Goal: Task Accomplishment & Management: Manage account settings

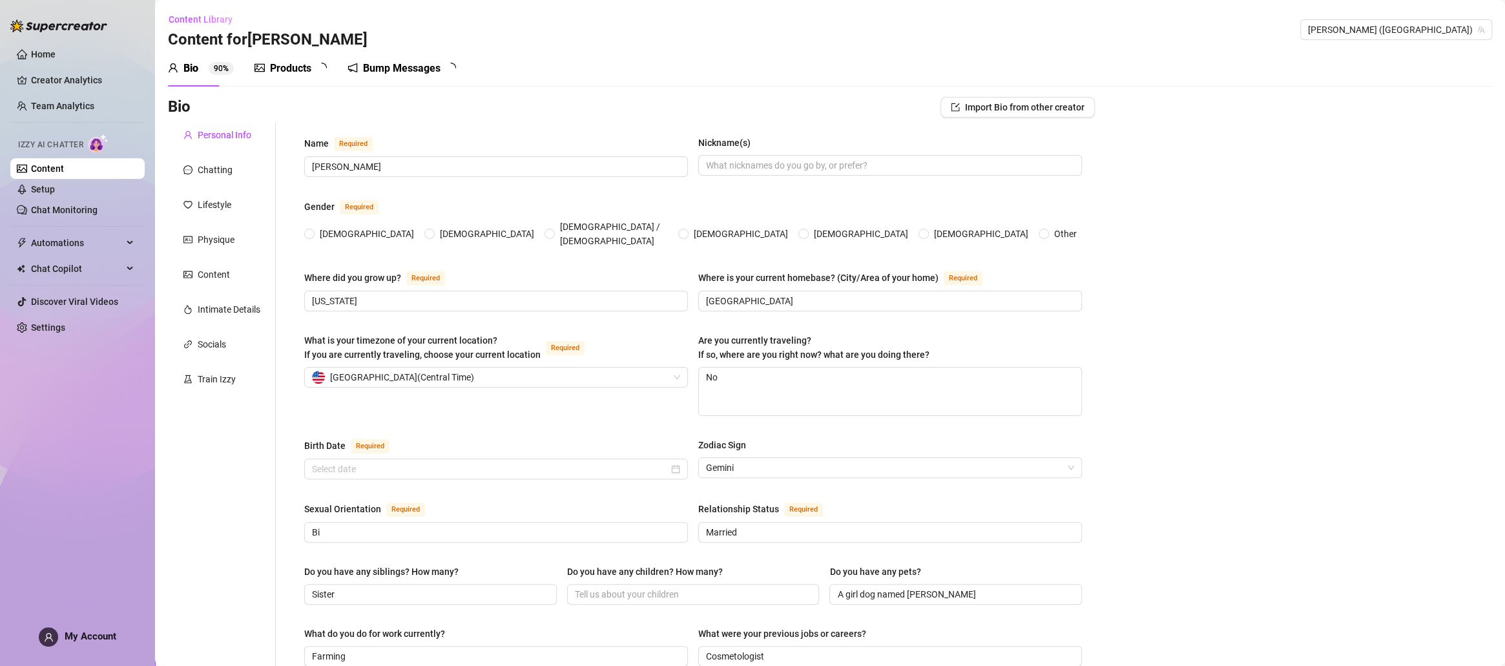
radio input "true"
type input "[DATE]"
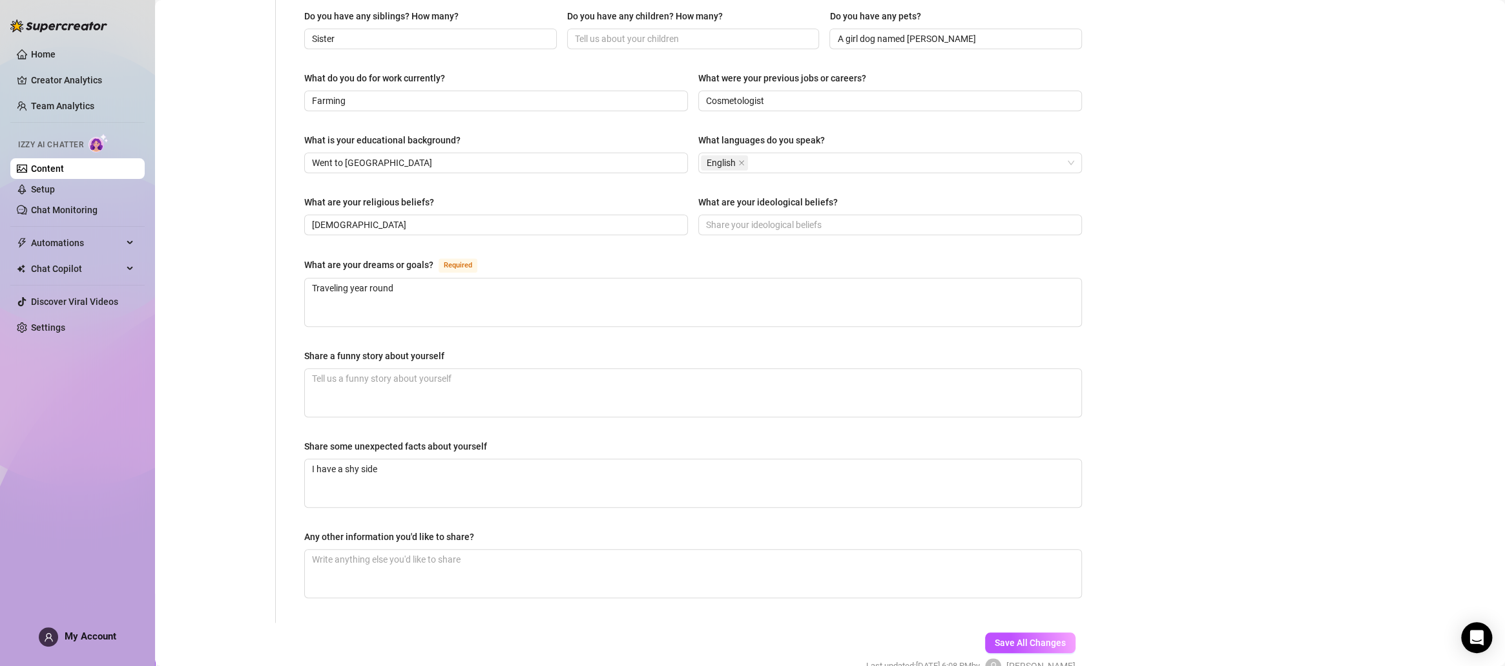
scroll to position [612, 0]
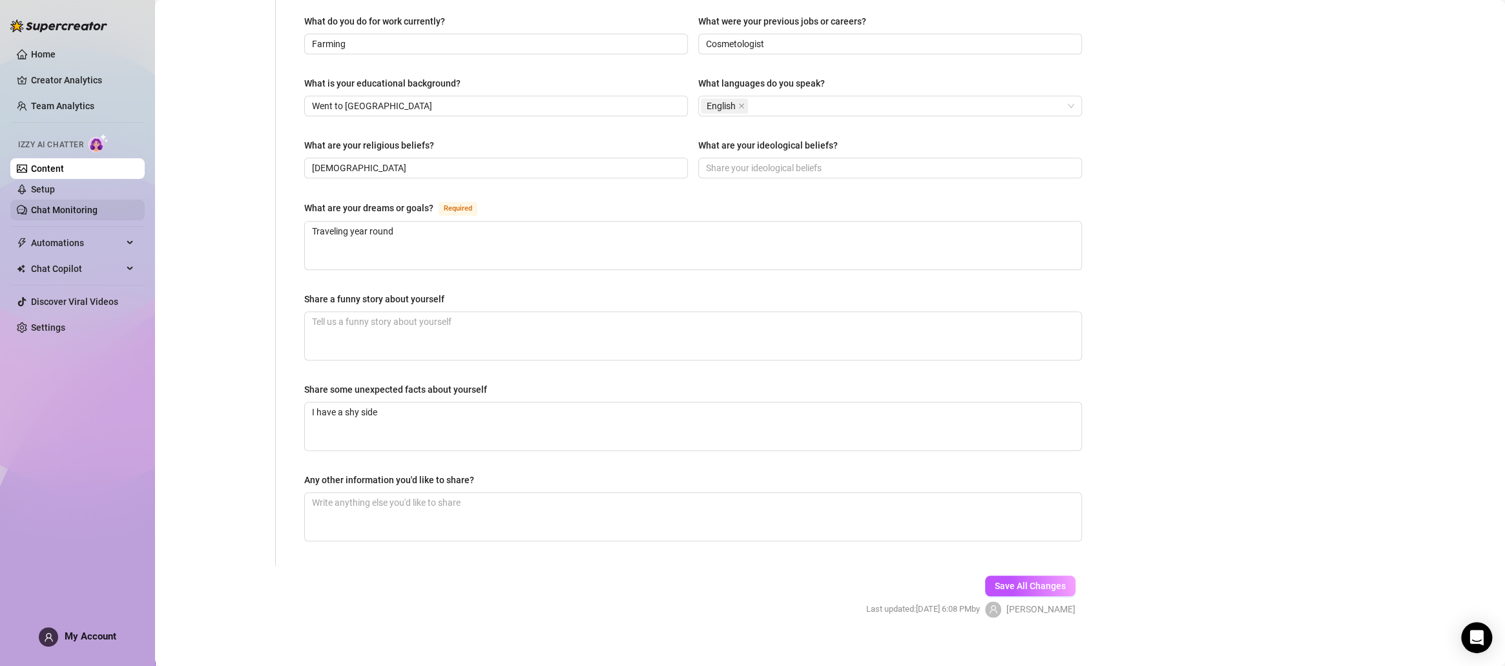
click at [37, 215] on link "Chat Monitoring" at bounding box center [64, 210] width 67 height 10
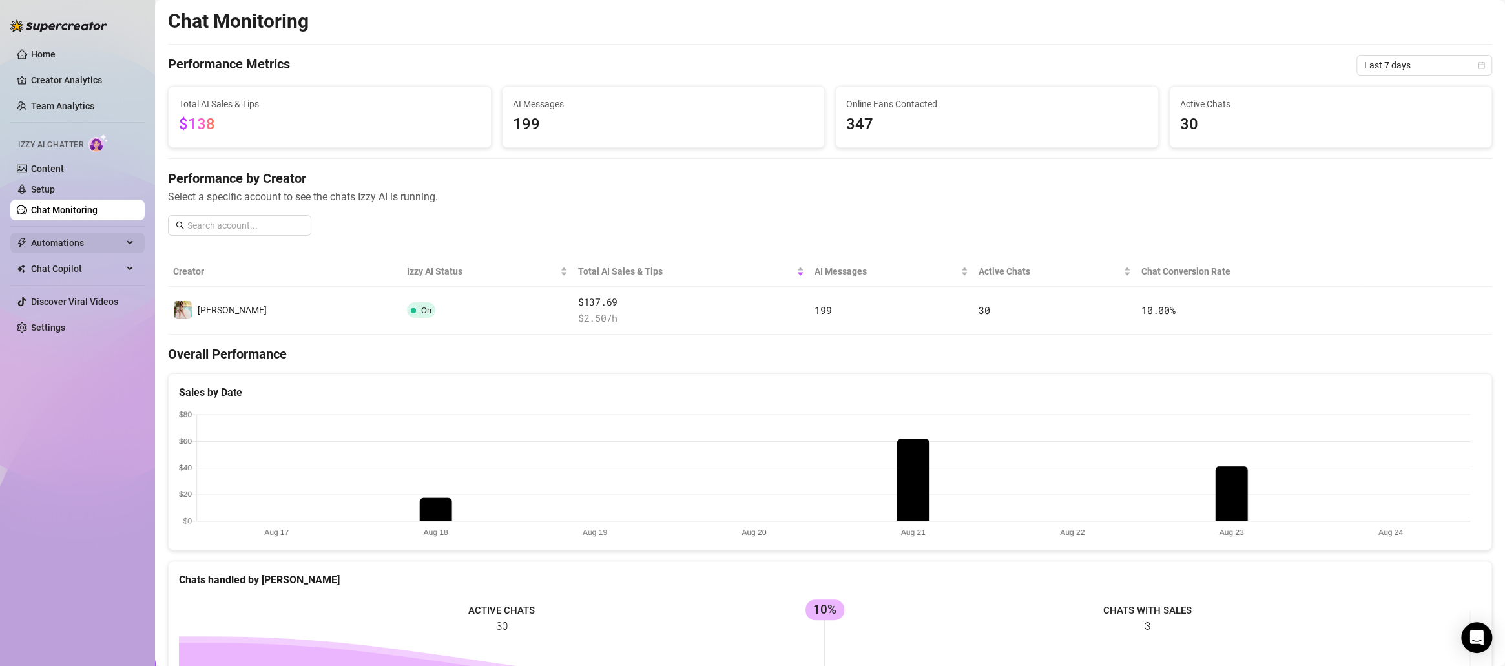
click at [56, 240] on span "Automations" at bounding box center [77, 243] width 92 height 21
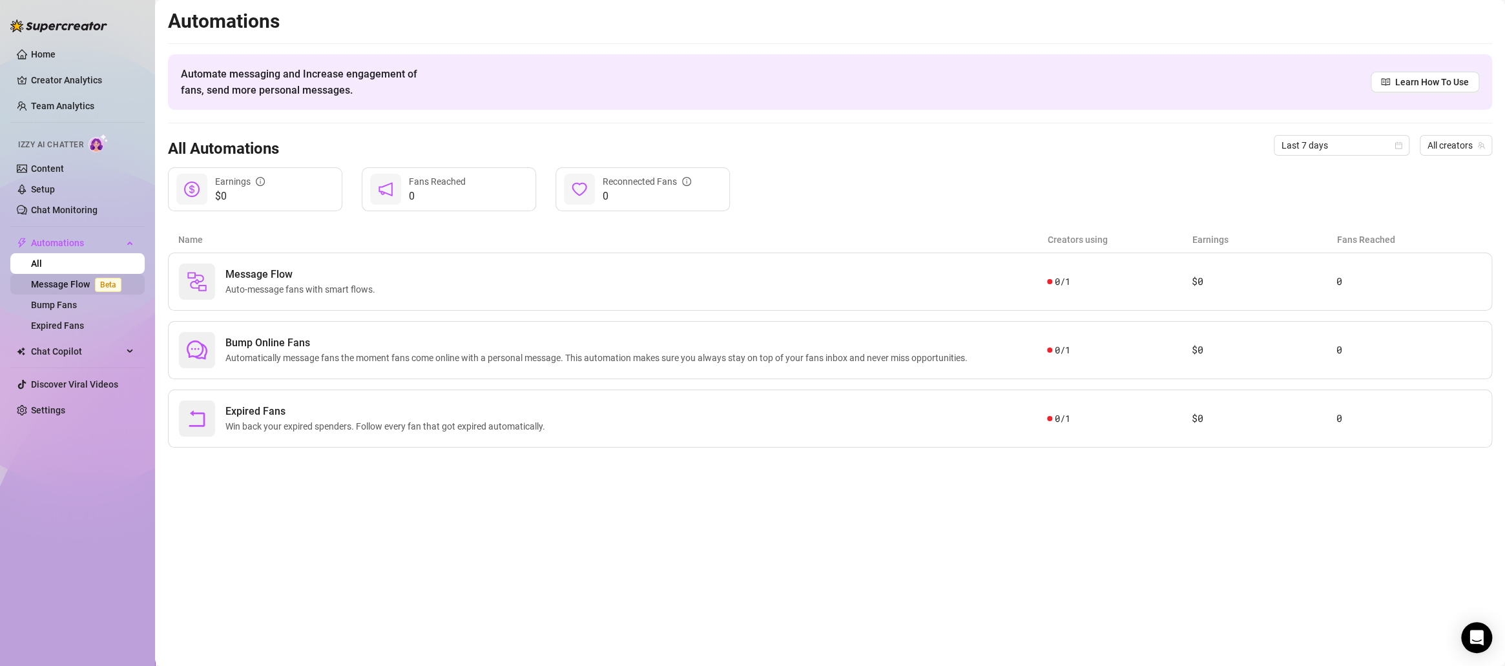
click at [74, 279] on link "Message Flow Beta" at bounding box center [79, 284] width 96 height 10
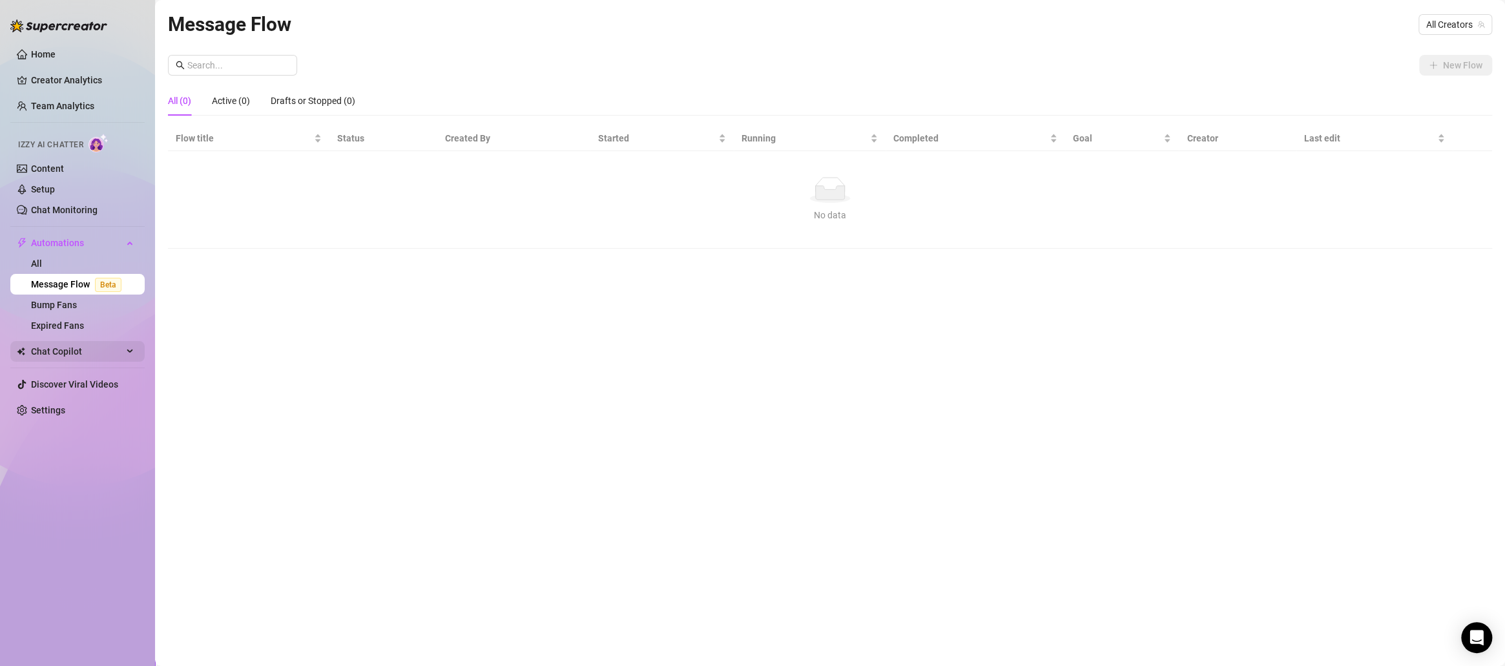
click at [63, 357] on span "Chat Copilot" at bounding box center [77, 351] width 92 height 21
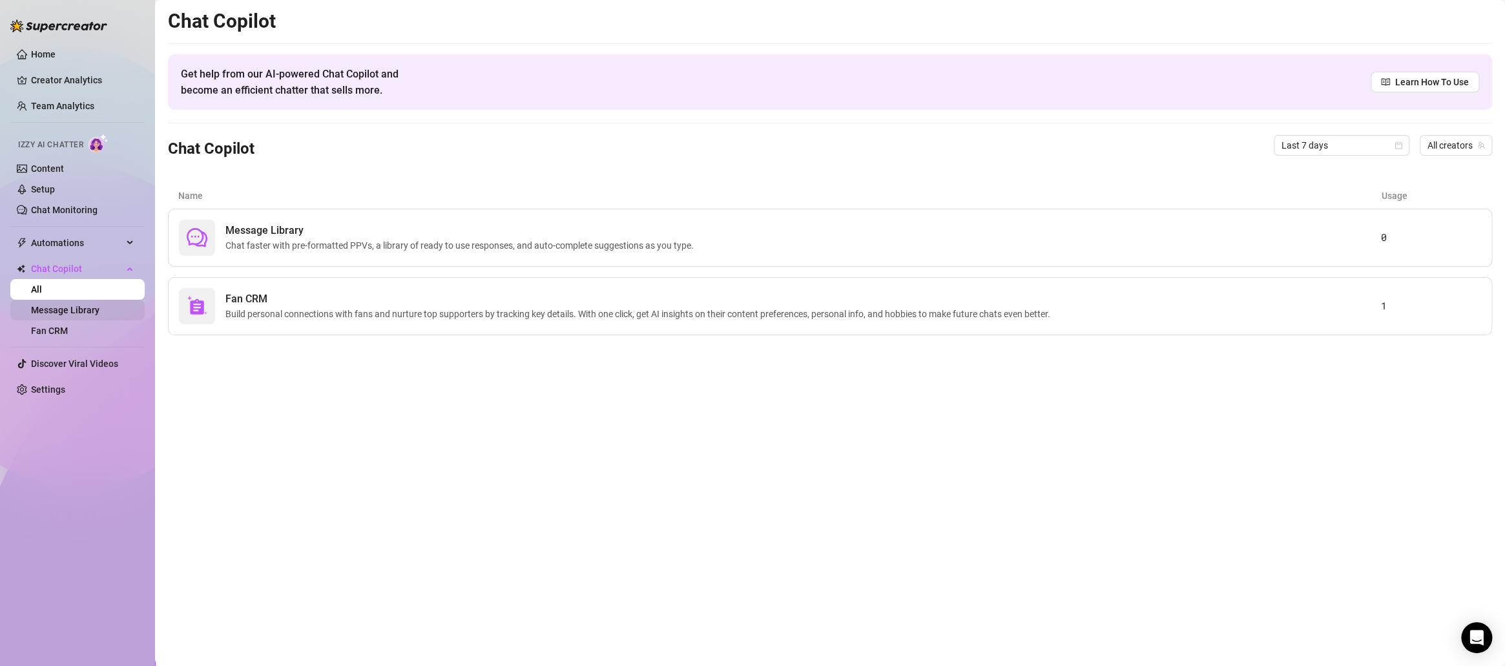
click at [55, 307] on link "Message Library" at bounding box center [65, 310] width 68 height 10
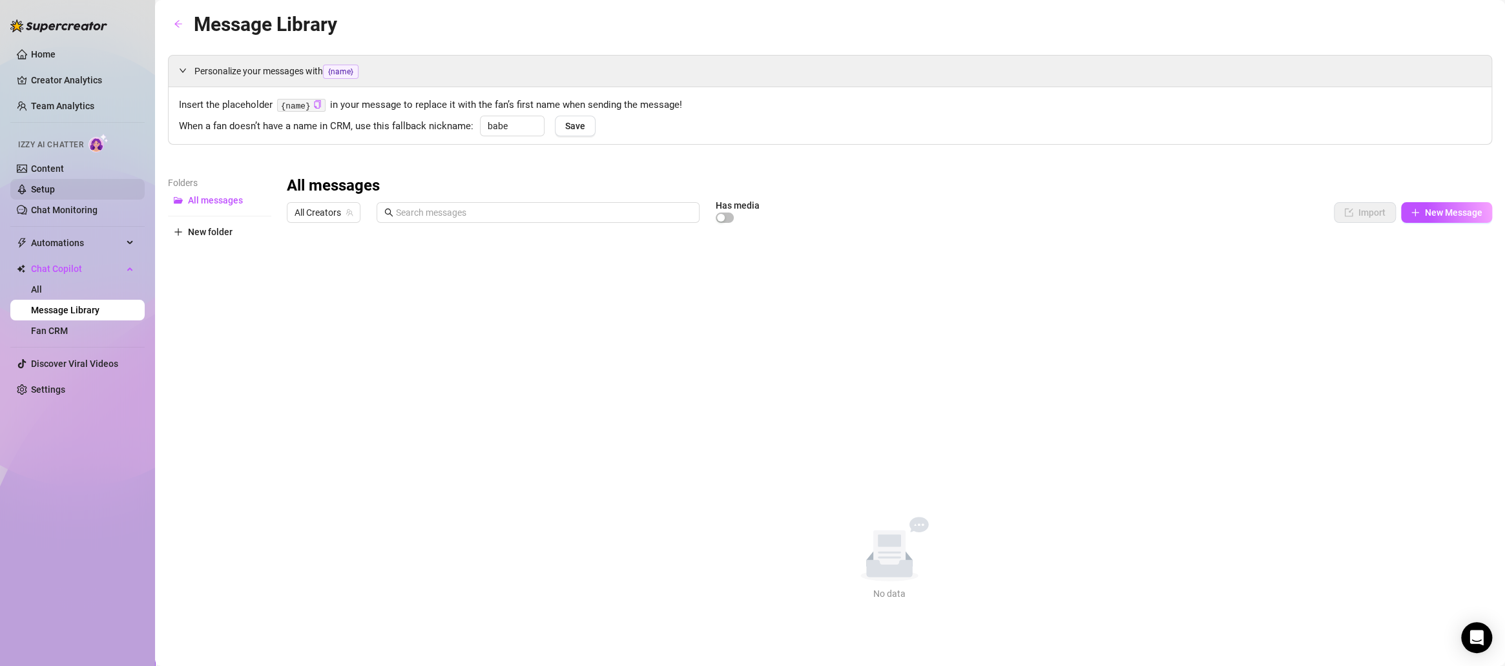
click at [43, 184] on link "Setup" at bounding box center [43, 189] width 24 height 10
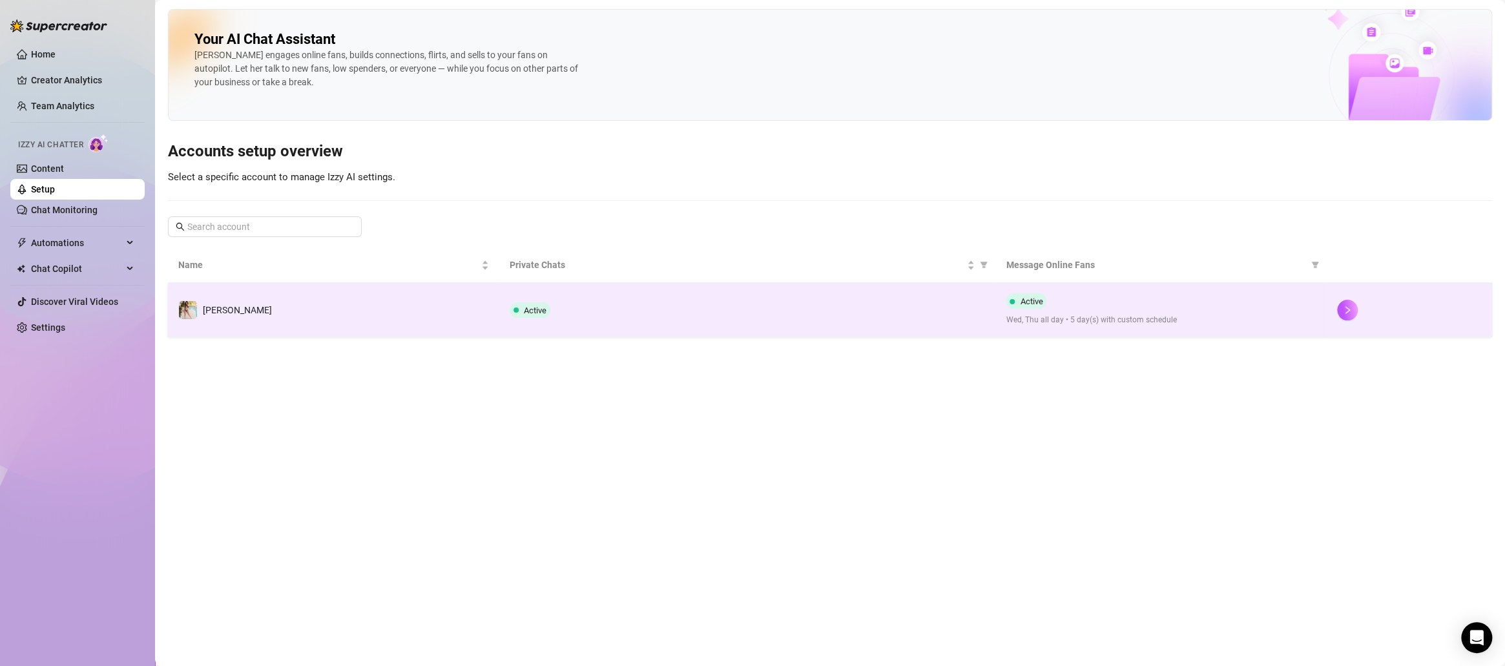
click at [1360, 315] on div at bounding box center [1409, 310] width 145 height 21
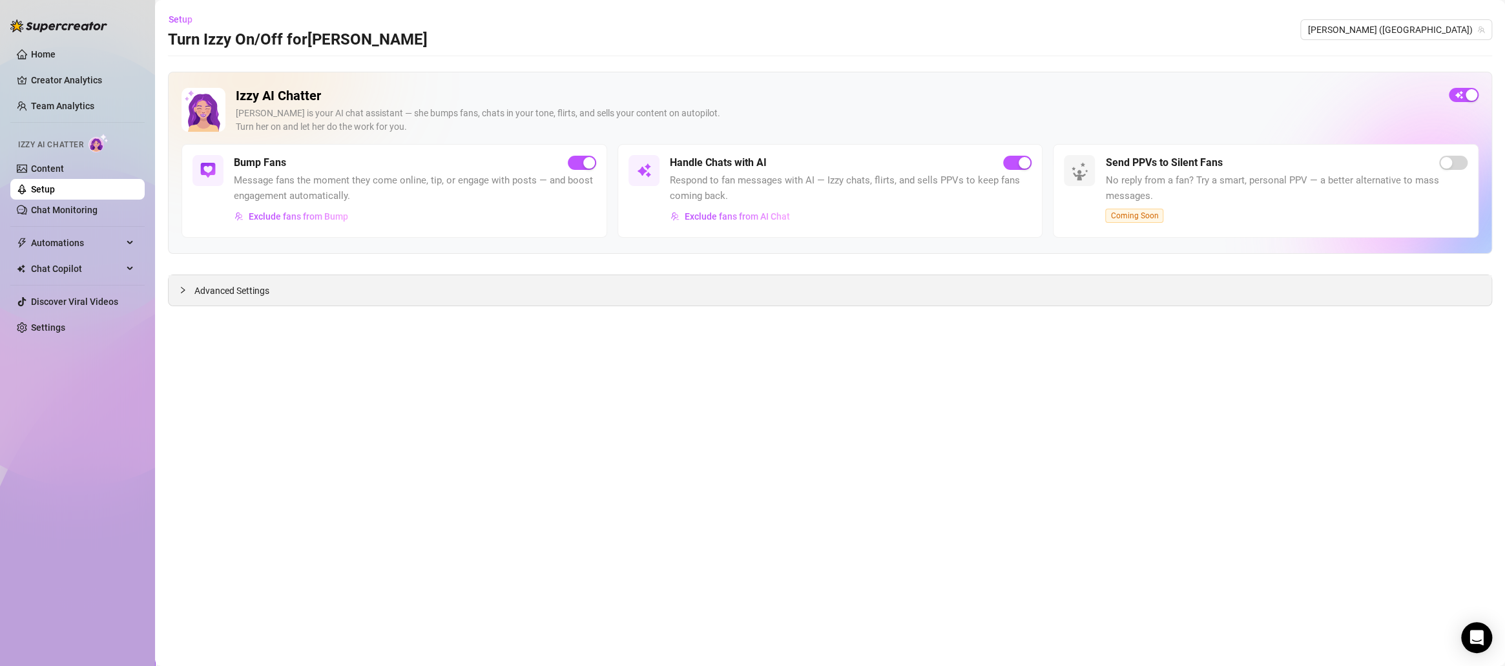
click at [222, 291] on span "Advanced Settings" at bounding box center [231, 291] width 75 height 14
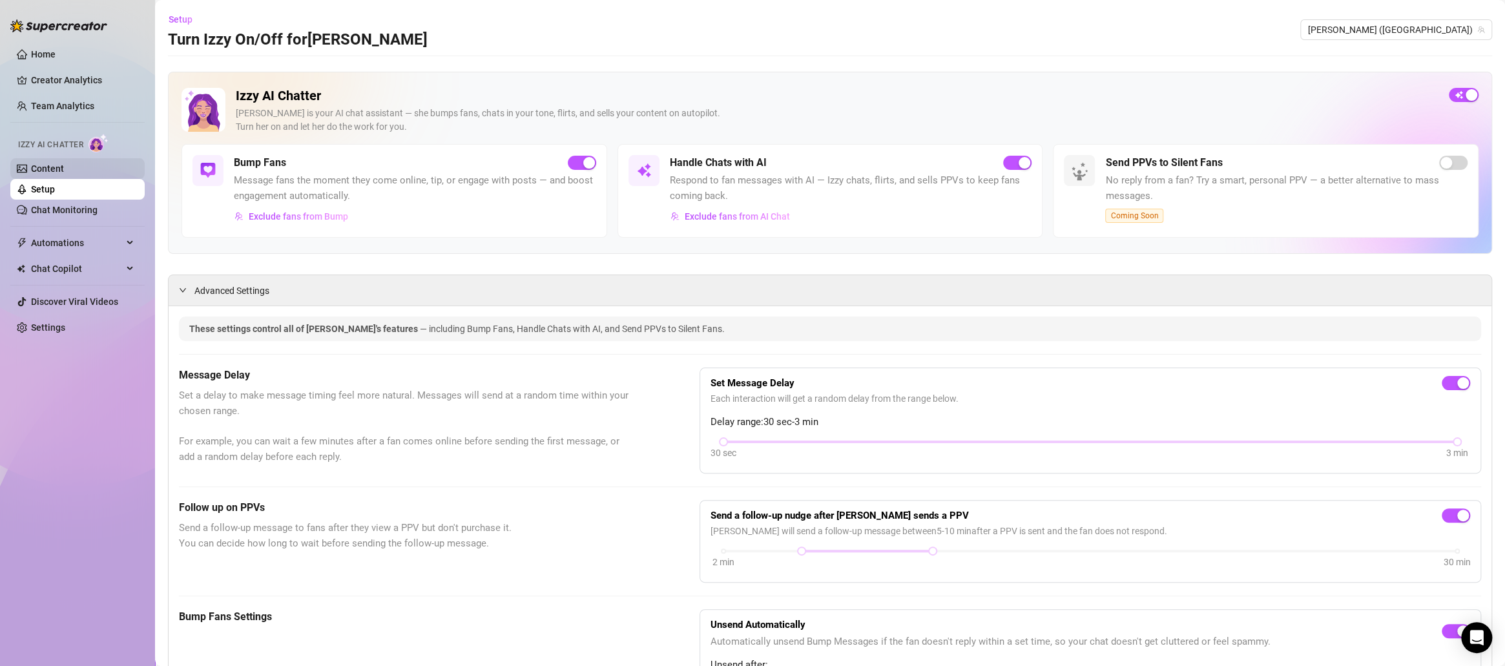
click at [54, 169] on link "Content" at bounding box center [47, 168] width 33 height 10
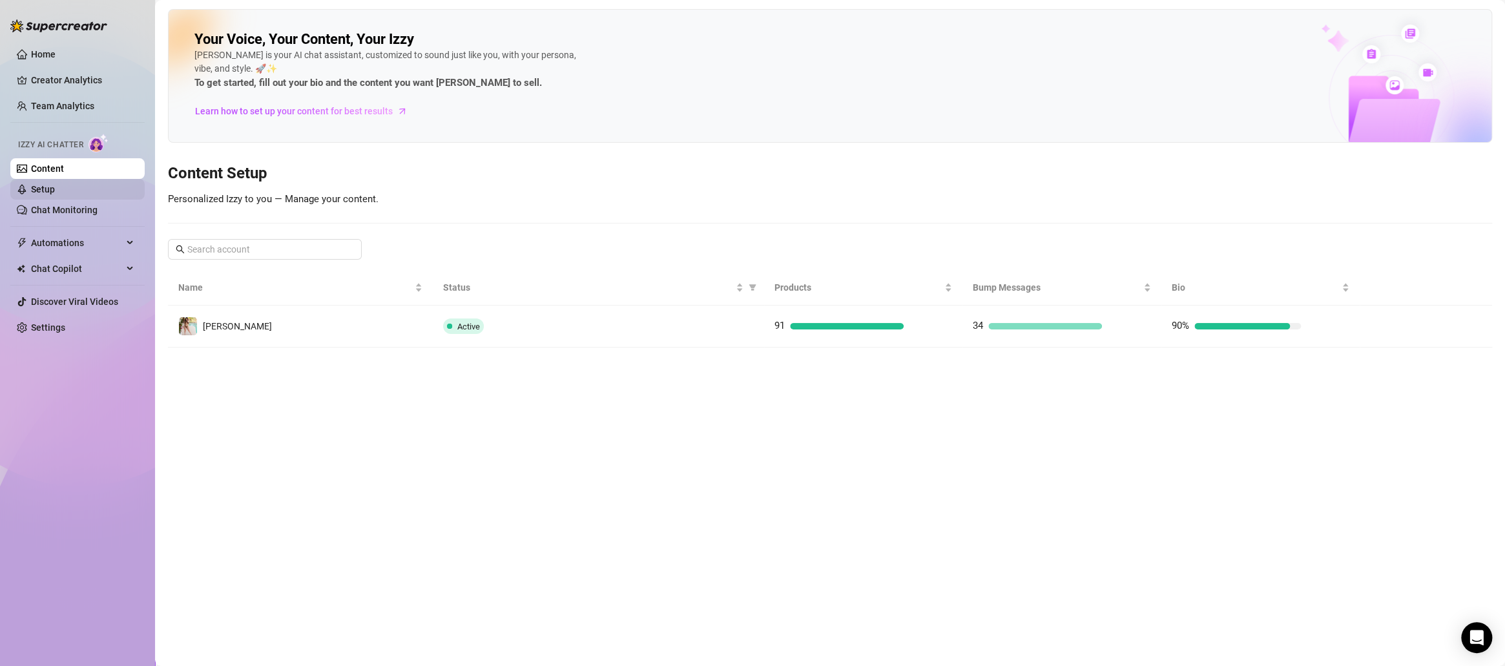
click at [55, 184] on link "Setup" at bounding box center [43, 189] width 24 height 10
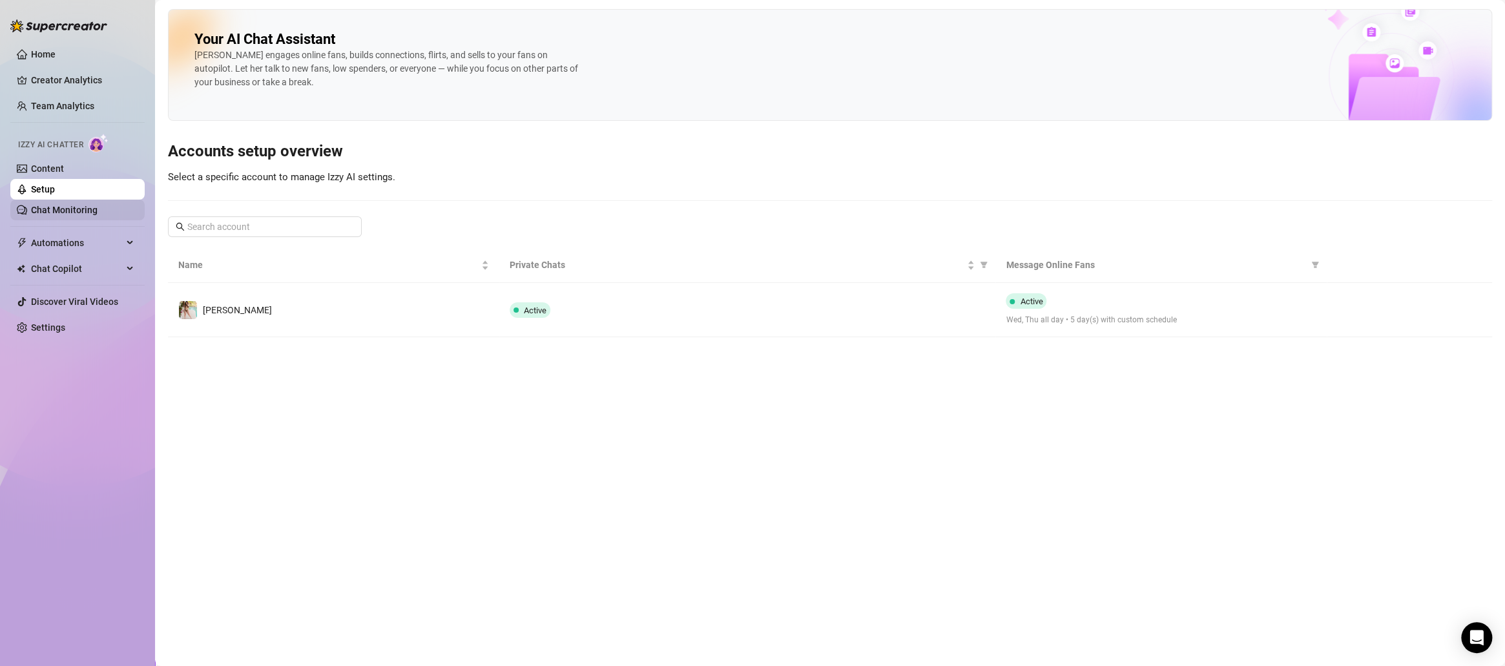
click at [80, 205] on link "Chat Monitoring" at bounding box center [64, 210] width 67 height 10
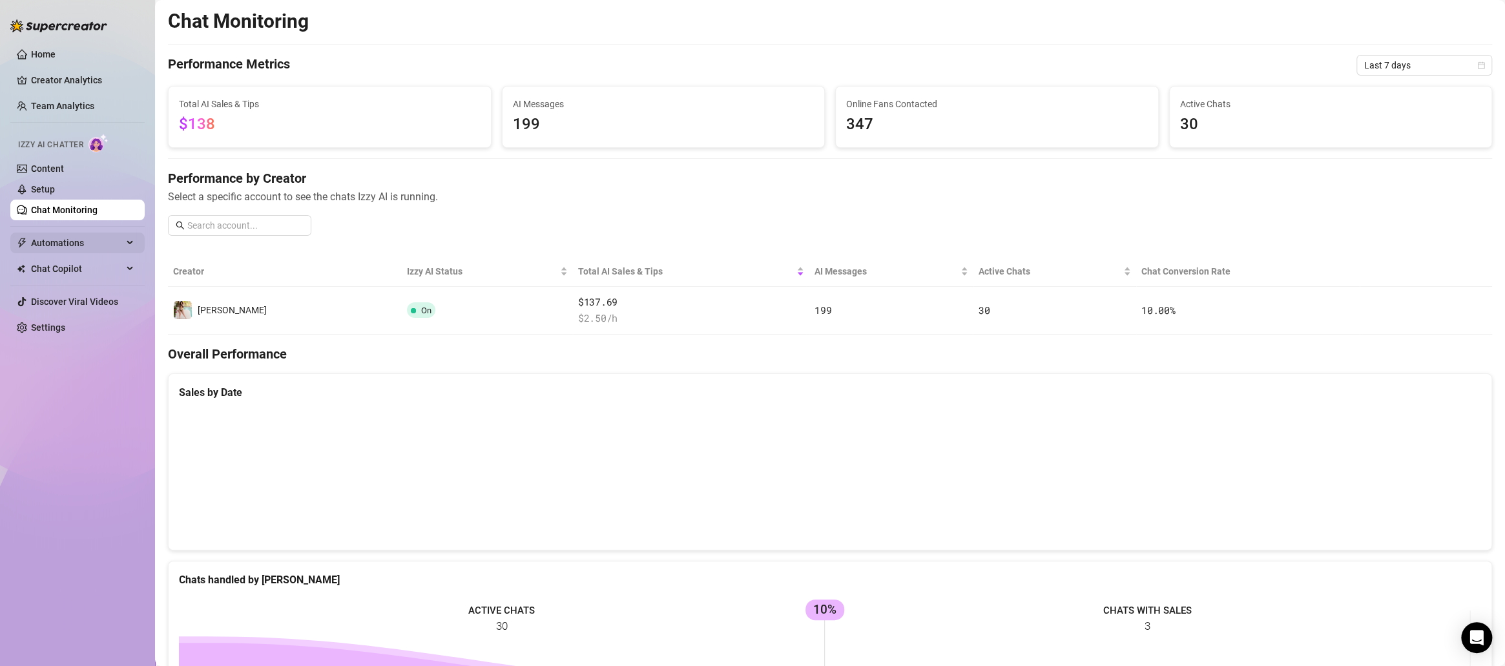
click at [59, 237] on span "Automations" at bounding box center [77, 243] width 92 height 21
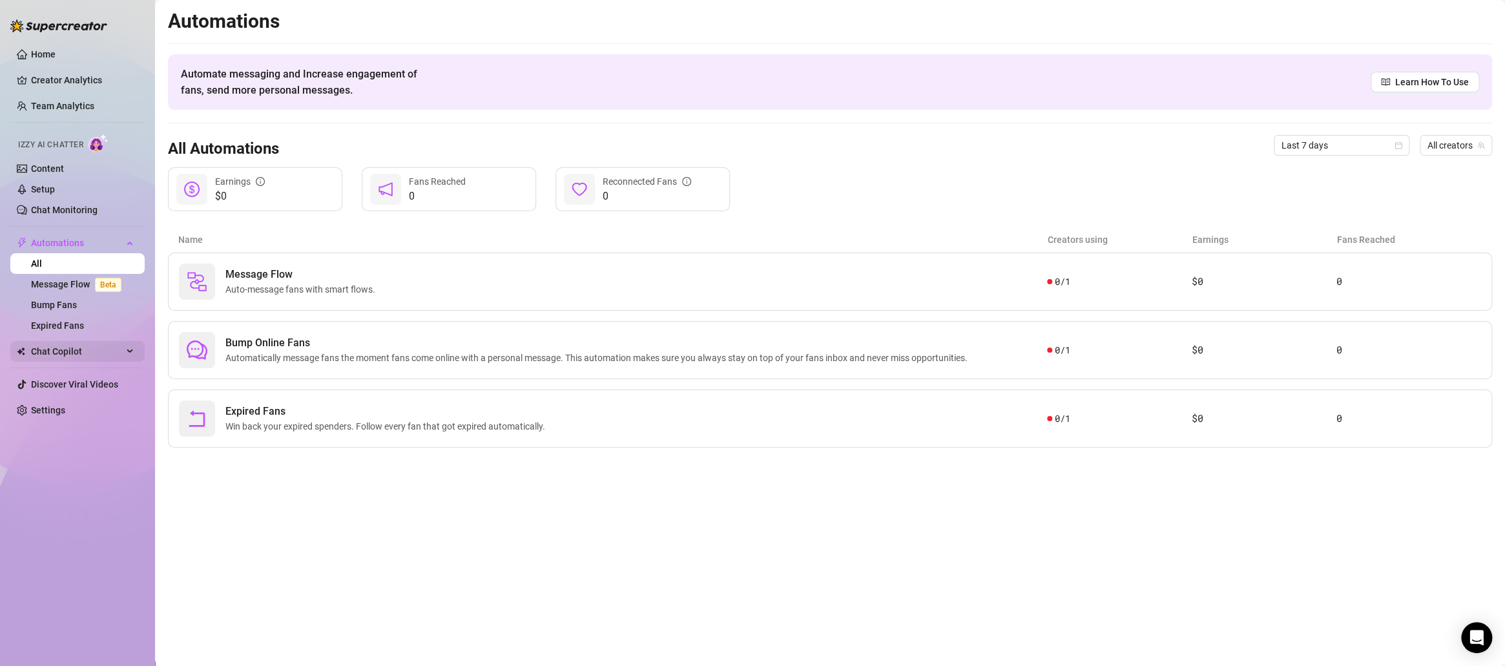
click at [77, 349] on span "Chat Copilot" at bounding box center [77, 351] width 92 height 21
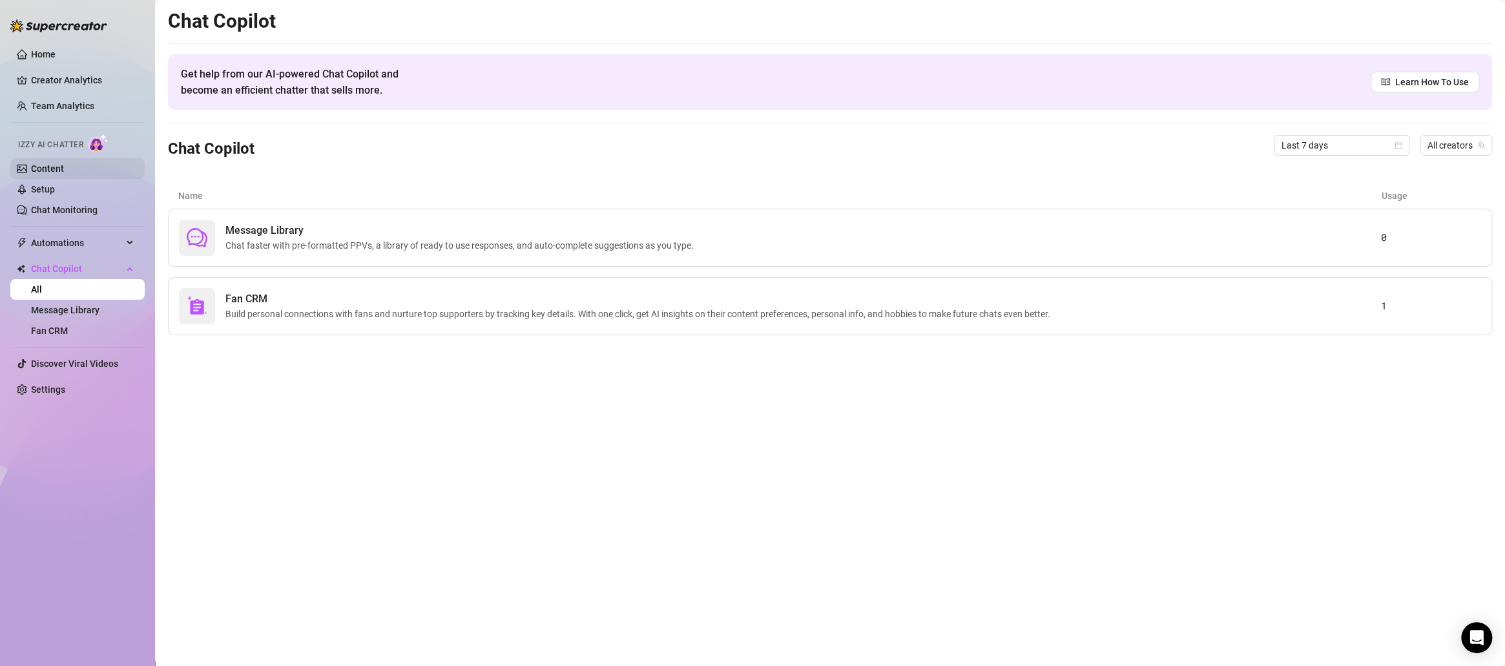
click at [56, 163] on link "Content" at bounding box center [47, 168] width 33 height 10
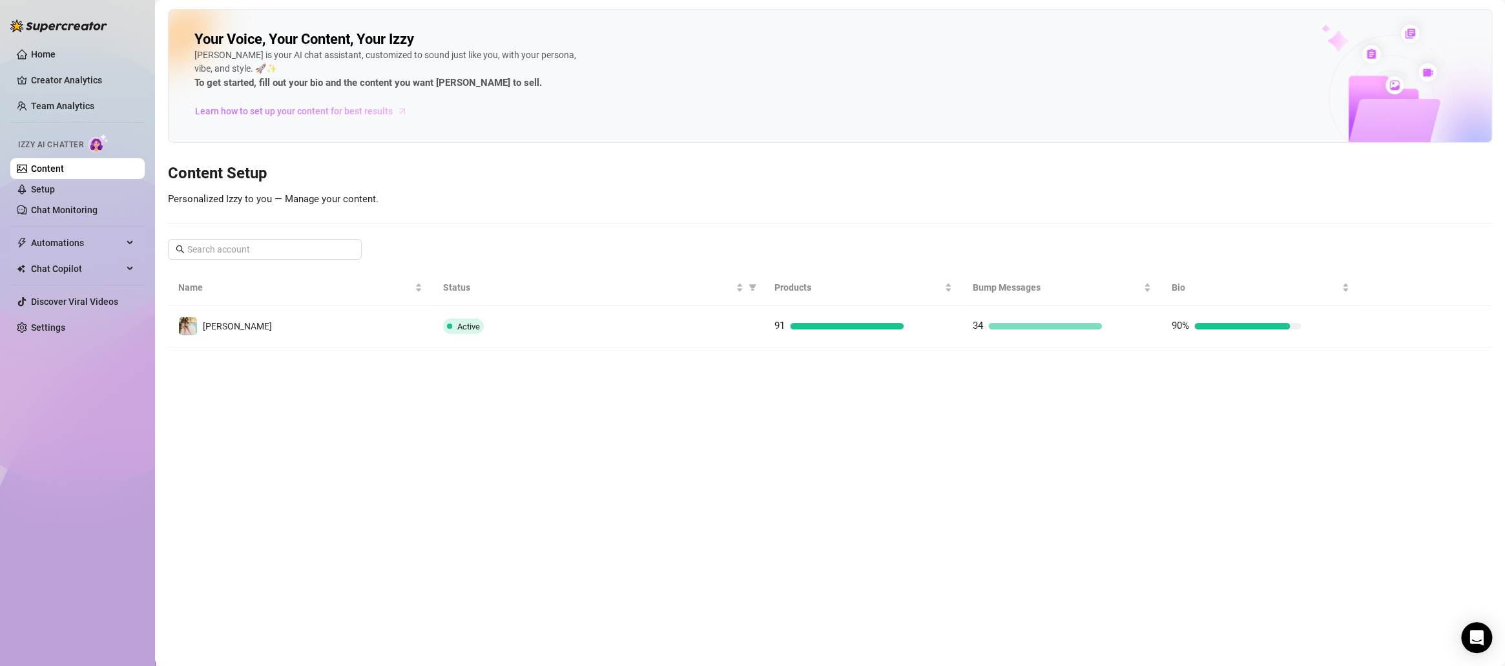
click at [364, 119] on link "Learn how to set up your content for best results" at bounding box center [305, 111] width 223 height 21
click at [57, 72] on link "Creator Analytics" at bounding box center [82, 80] width 103 height 21
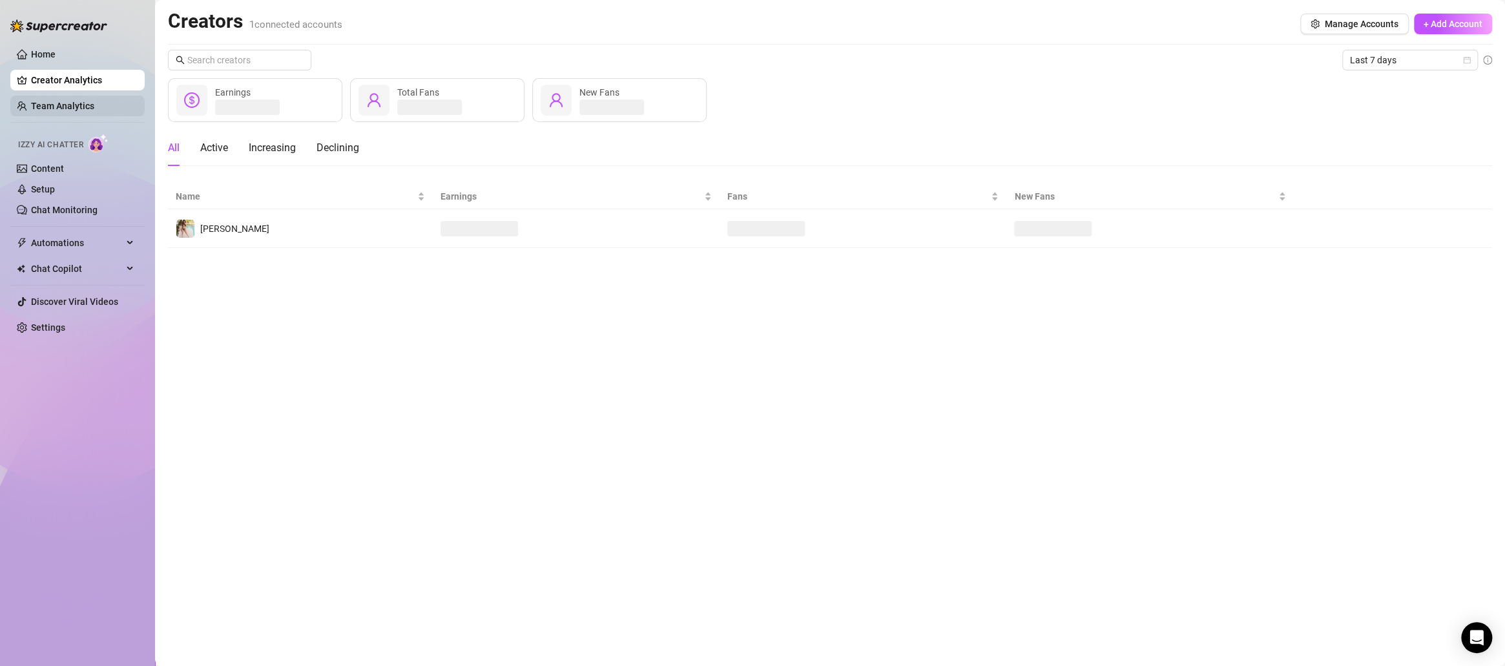
click at [48, 106] on link "Team Analytics" at bounding box center [62, 106] width 63 height 10
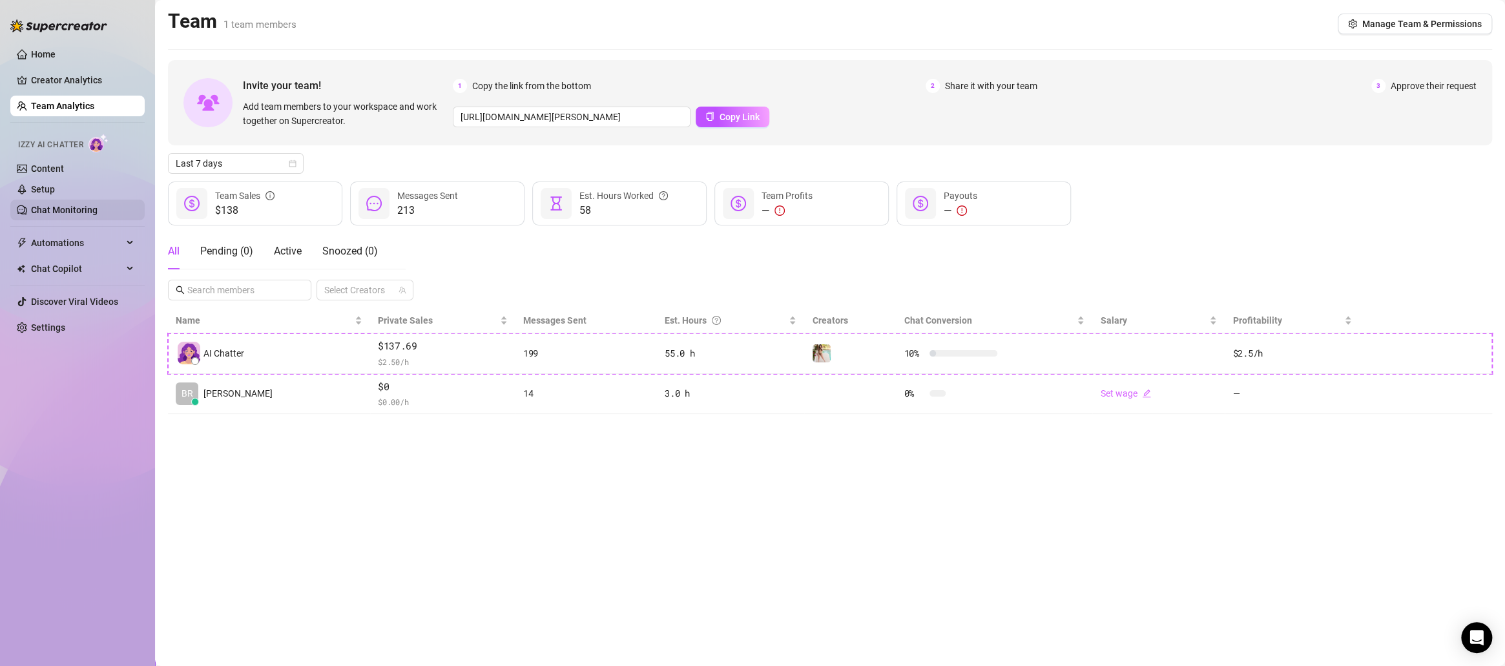
click at [50, 207] on link "Chat Monitoring" at bounding box center [64, 210] width 67 height 10
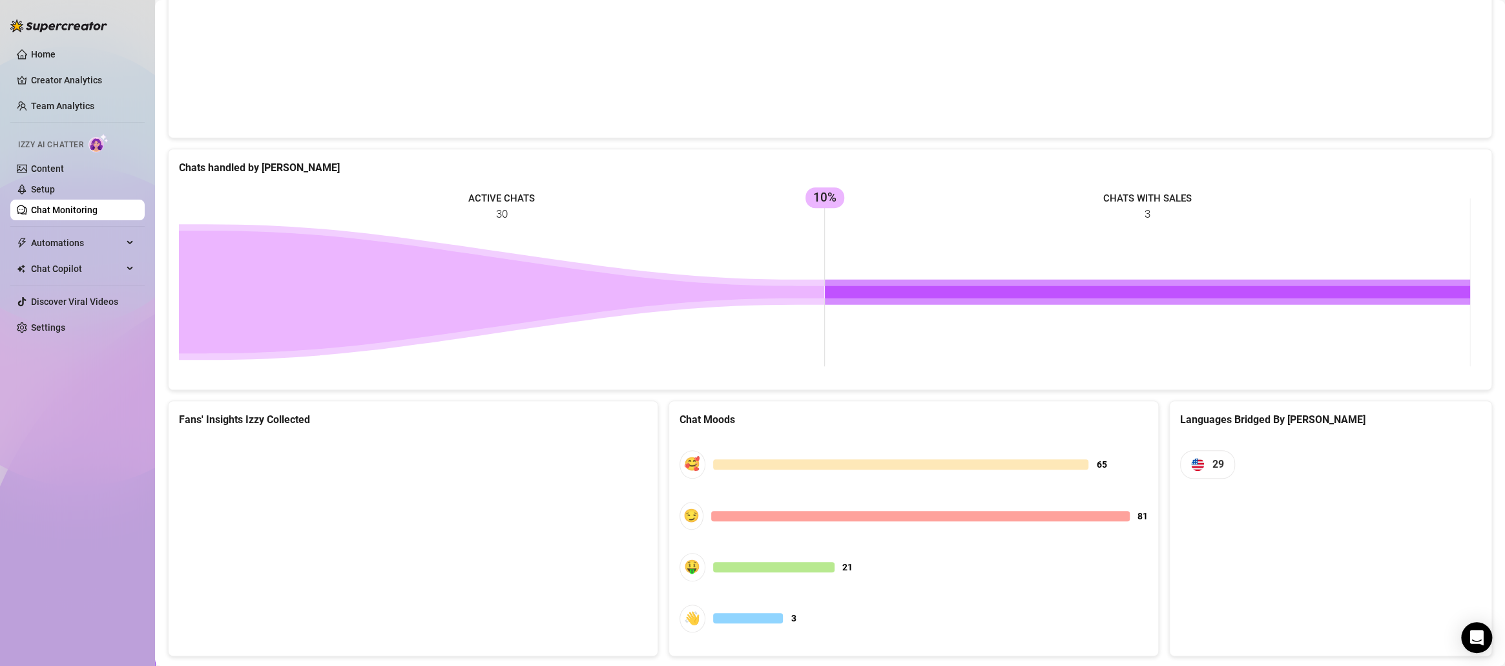
scroll to position [438, 0]
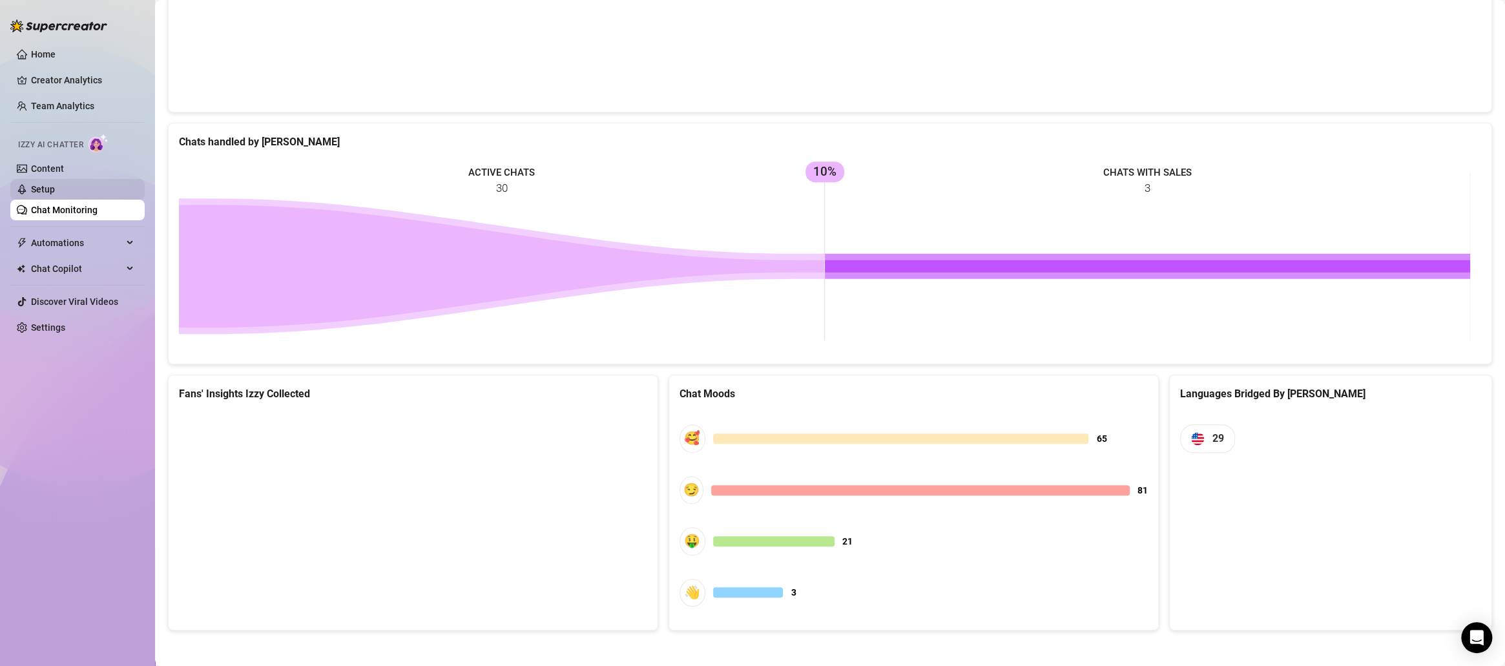
click at [55, 184] on link "Setup" at bounding box center [43, 189] width 24 height 10
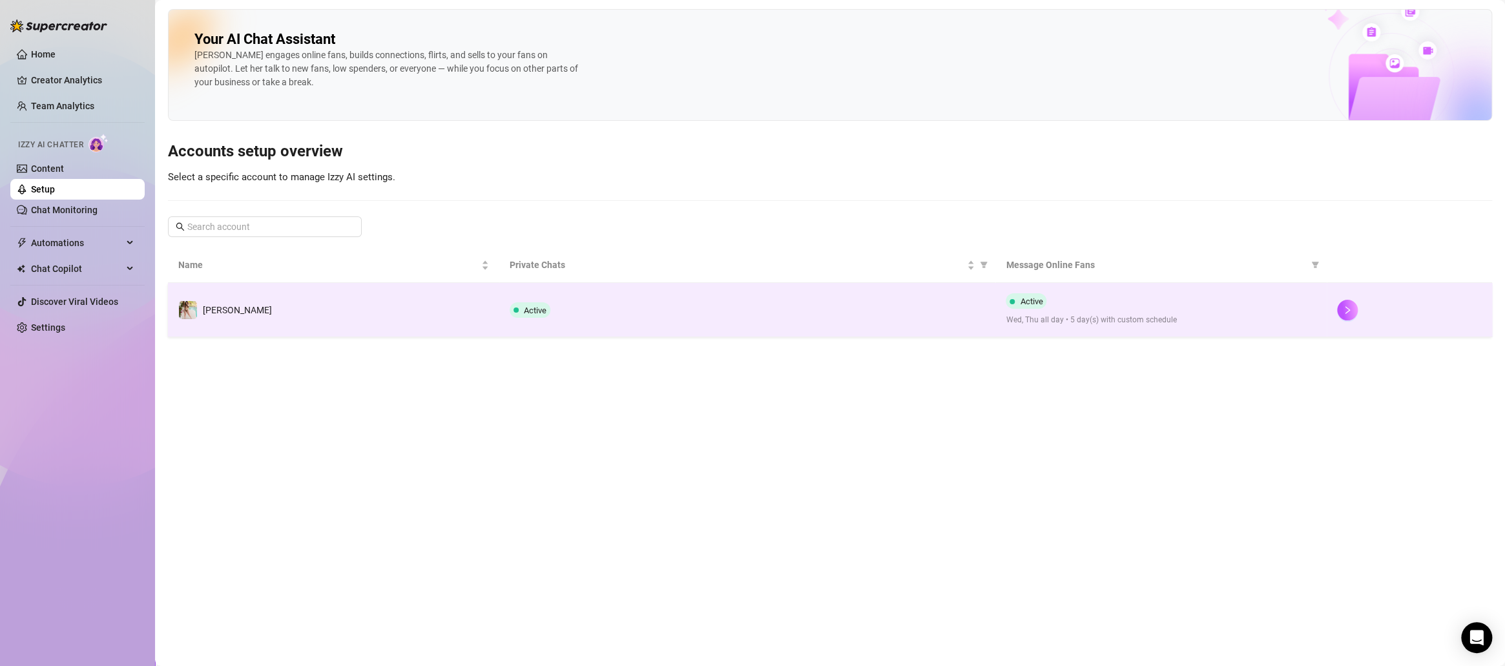
click at [1231, 291] on td "Active Wed, Thu all day • 5 day(s) with custom schedule" at bounding box center [1160, 310] width 331 height 54
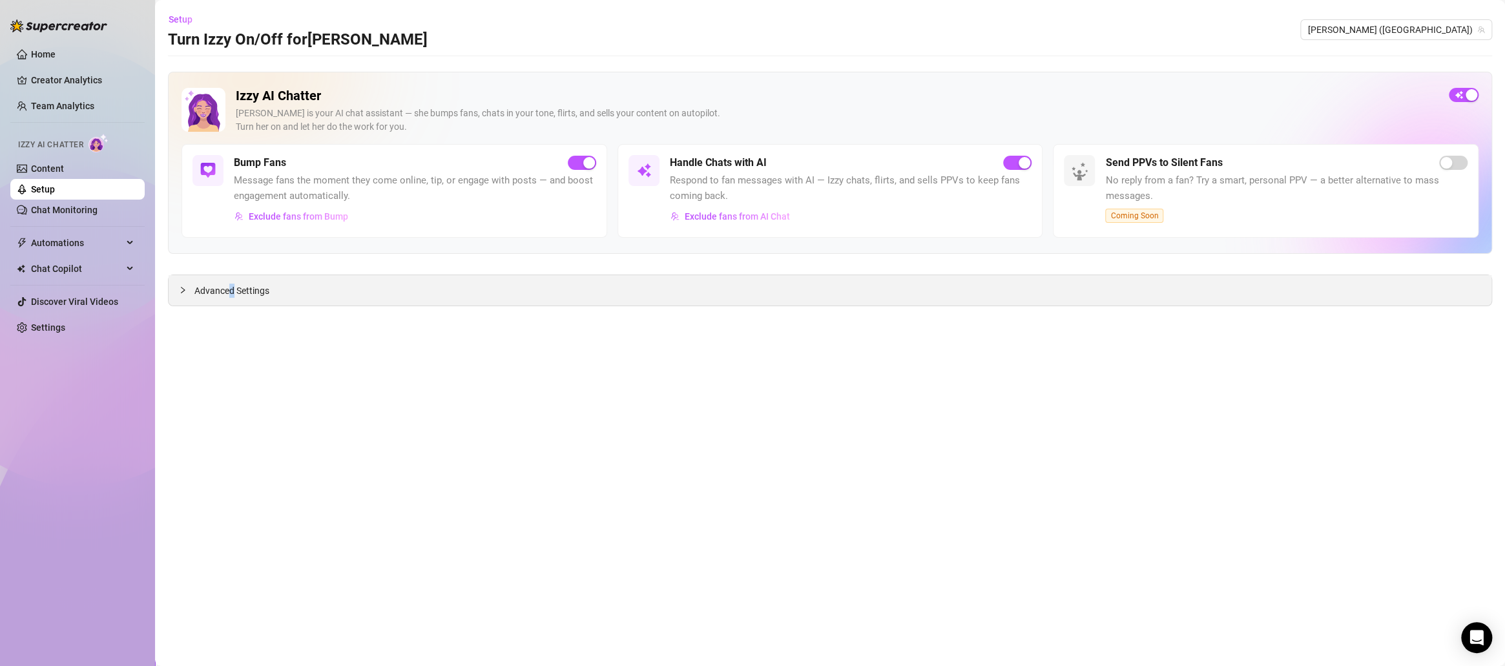
click at [233, 287] on span "Advanced Settings" at bounding box center [231, 291] width 75 height 14
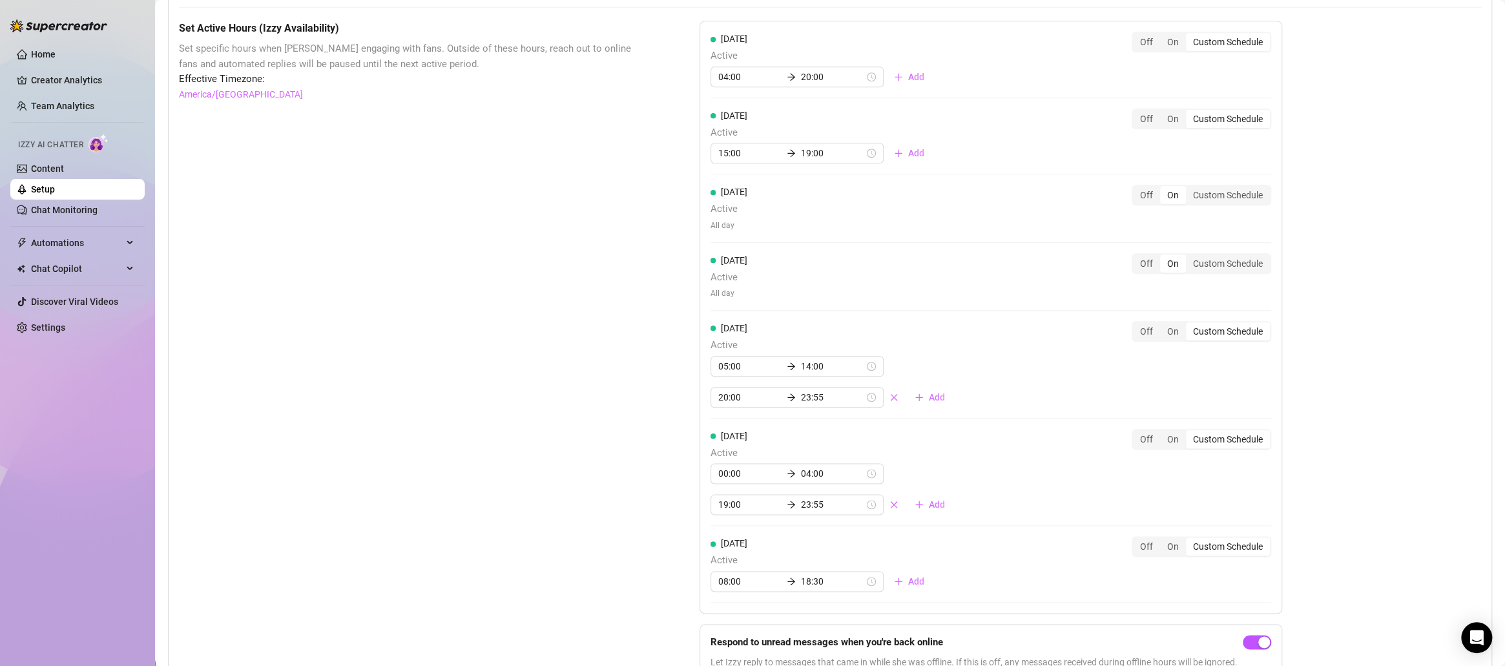
scroll to position [1037, 0]
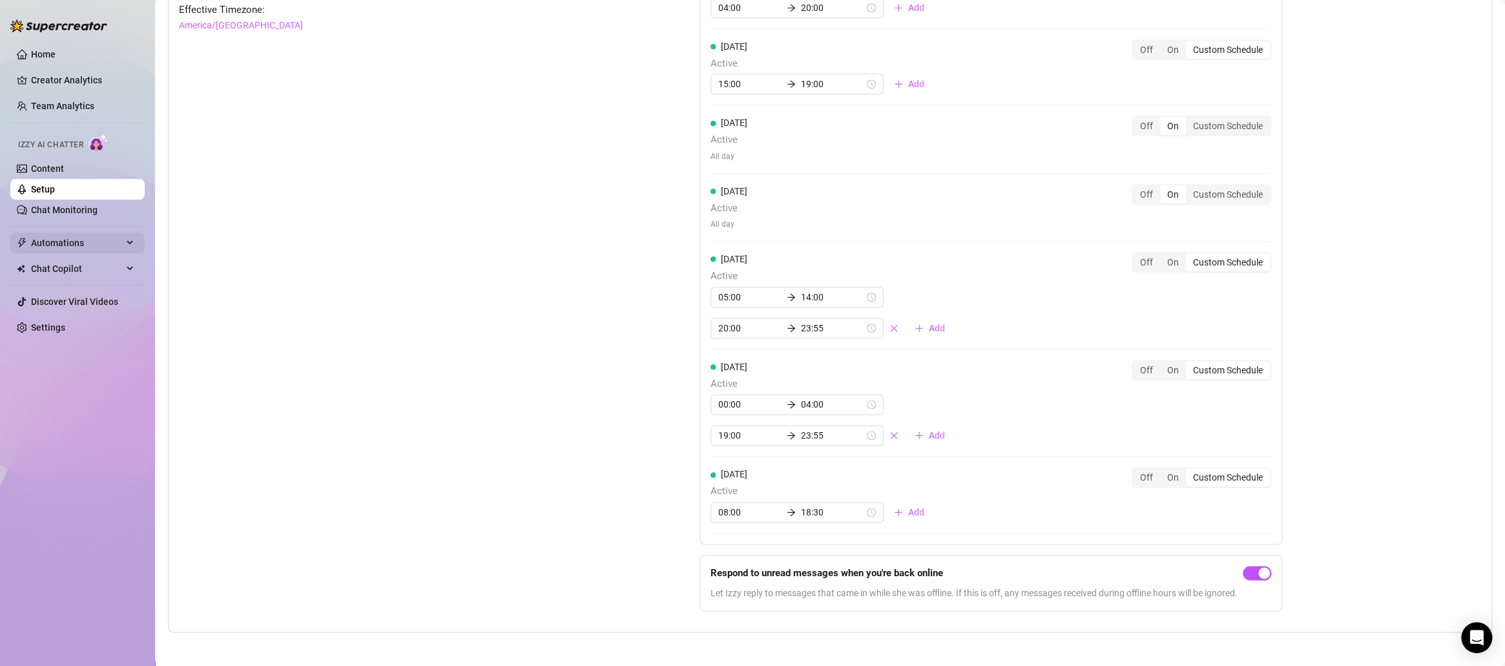
click at [55, 237] on span "Automations" at bounding box center [77, 243] width 92 height 21
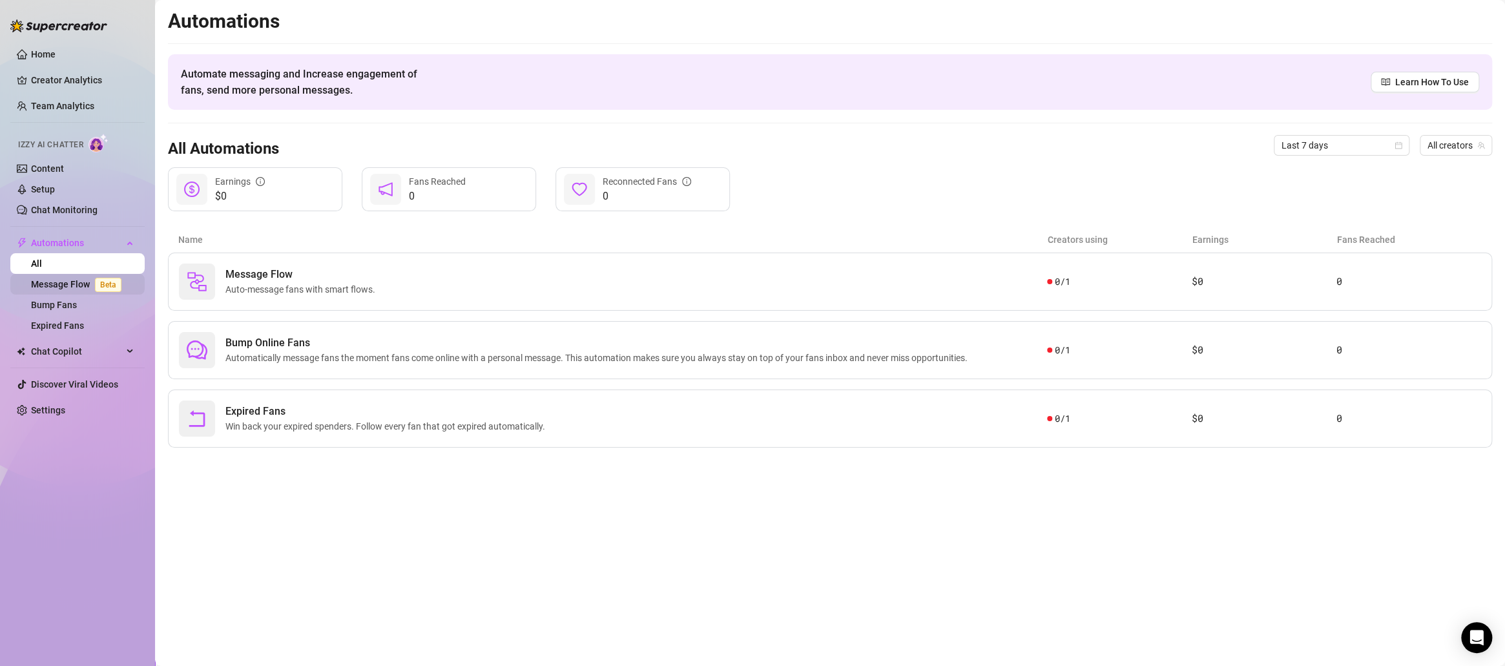
click at [102, 279] on link "Message Flow Beta" at bounding box center [79, 284] width 96 height 10
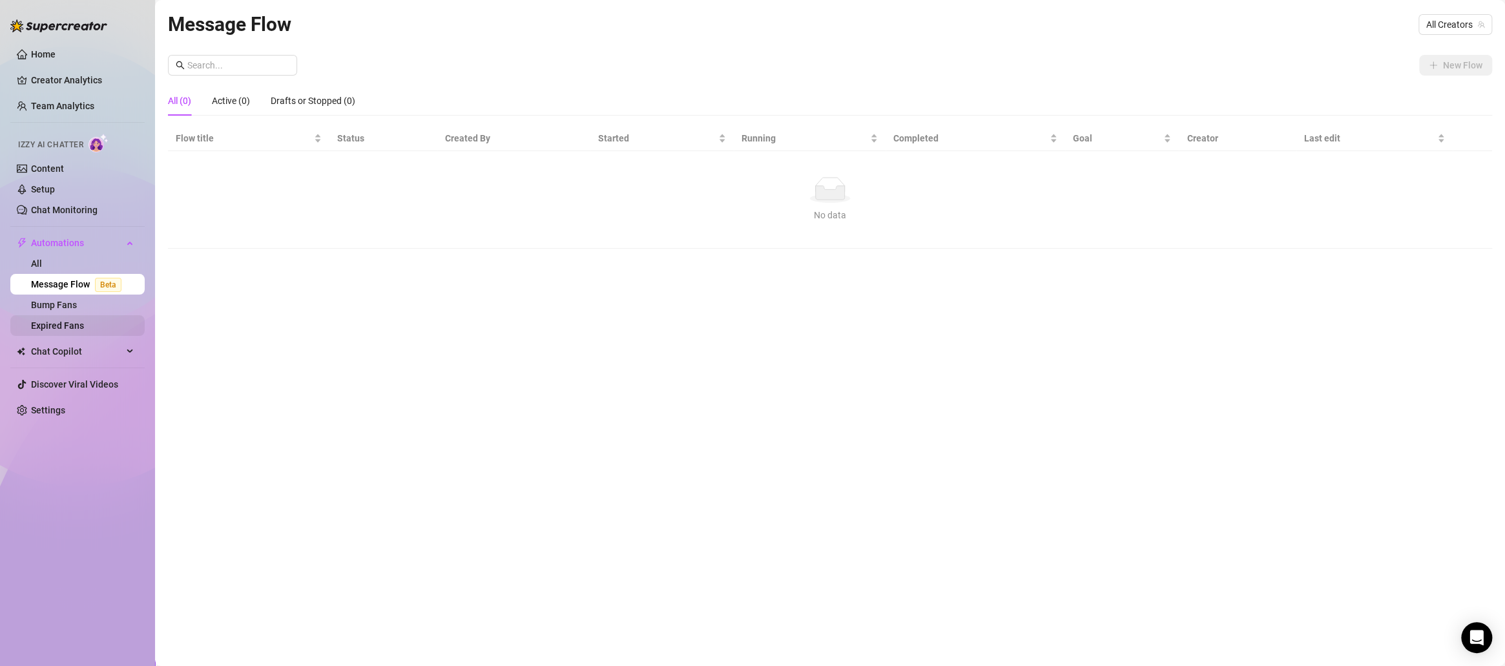
click at [72, 328] on link "Expired Fans" at bounding box center [57, 325] width 53 height 10
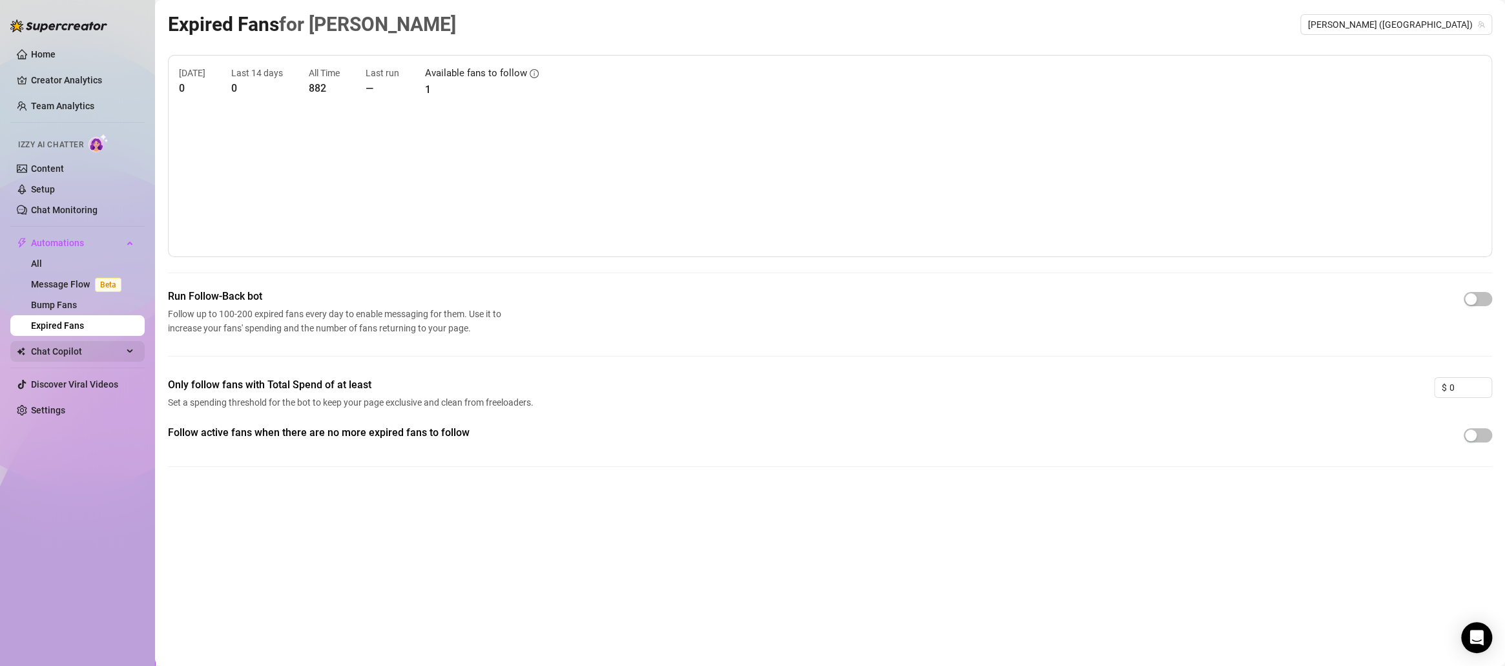
click at [74, 353] on span "Chat Copilot" at bounding box center [77, 351] width 92 height 21
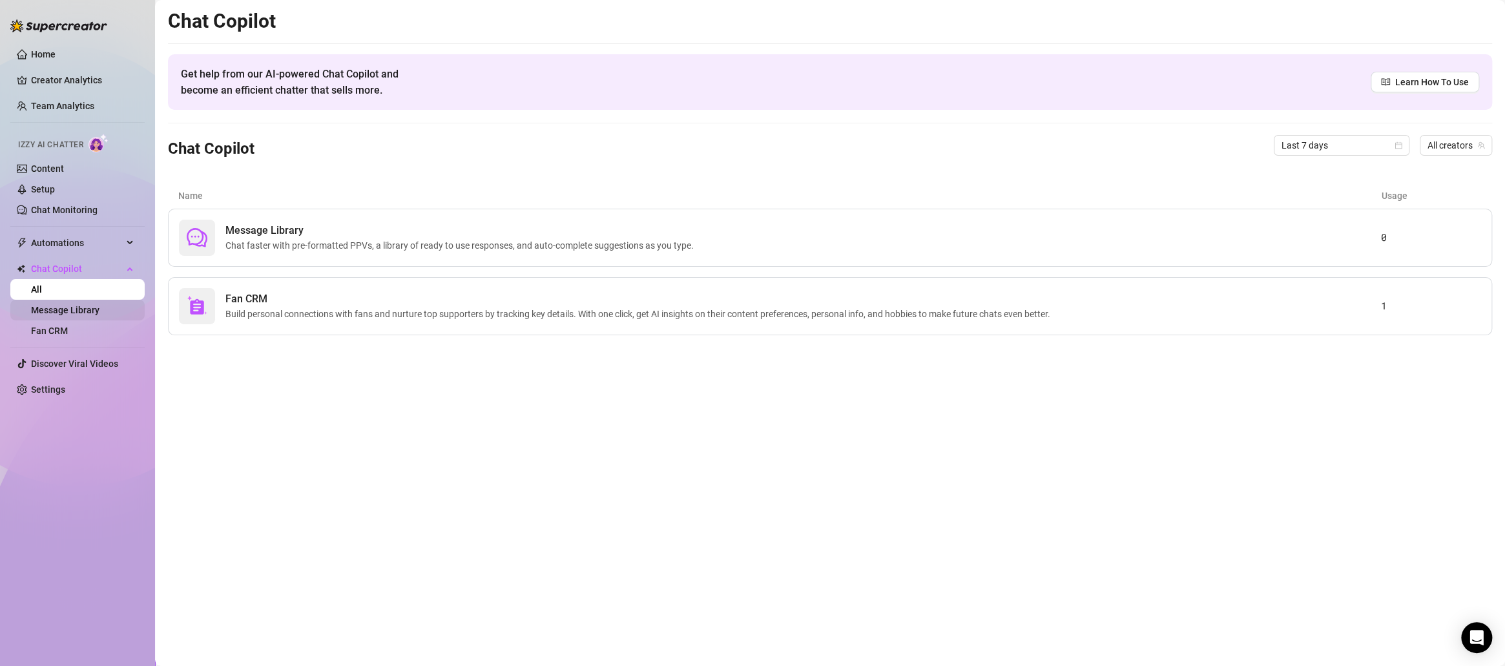
click at [74, 305] on link "Message Library" at bounding box center [65, 310] width 68 height 10
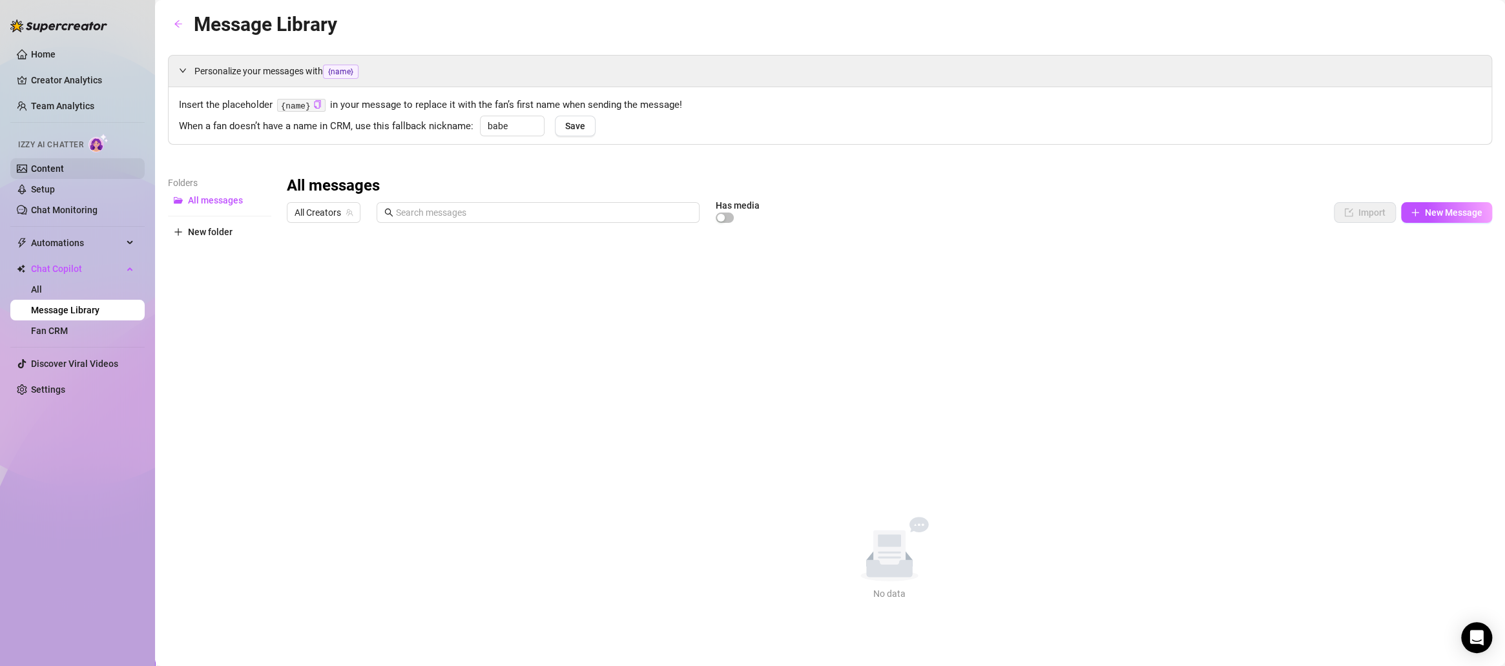
click at [56, 163] on link "Content" at bounding box center [47, 168] width 33 height 10
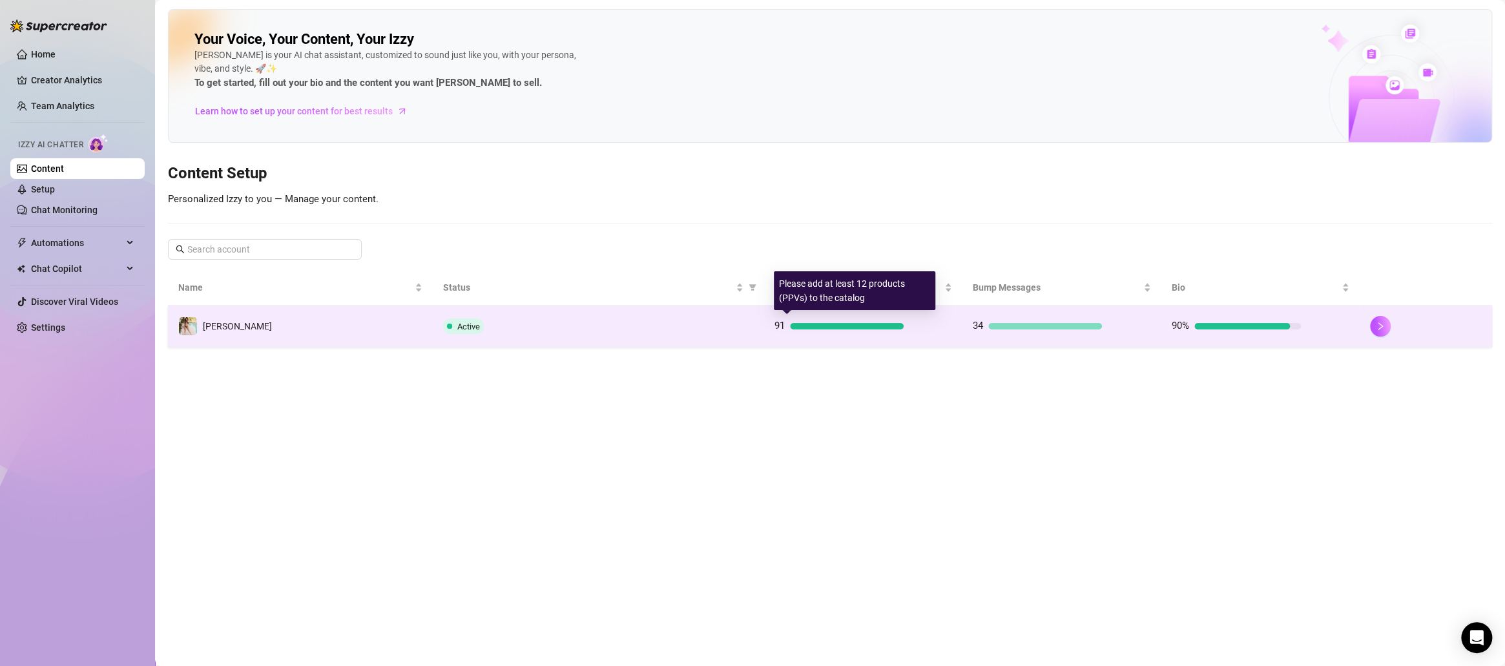
click at [791, 321] on div "91" at bounding box center [839, 326] width 129 height 16
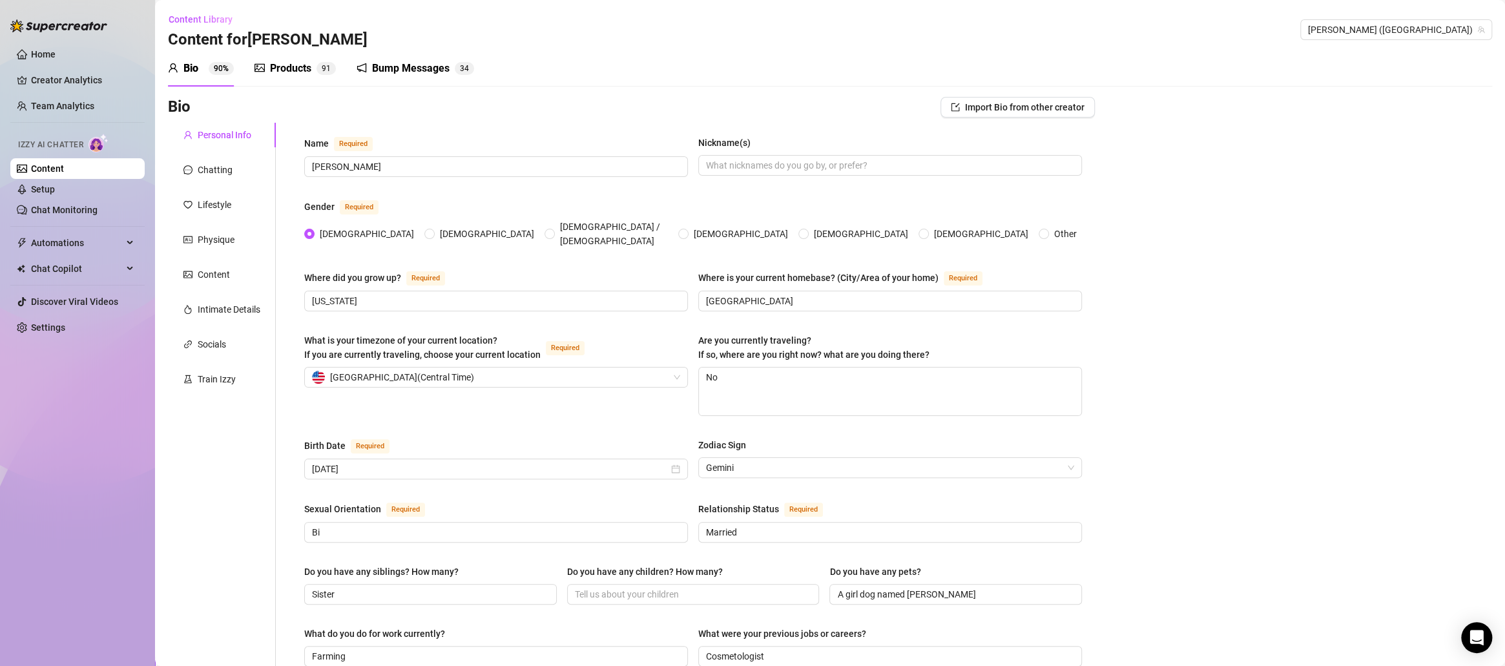
click at [374, 69] on div "Bump Messages" at bounding box center [411, 69] width 78 height 16
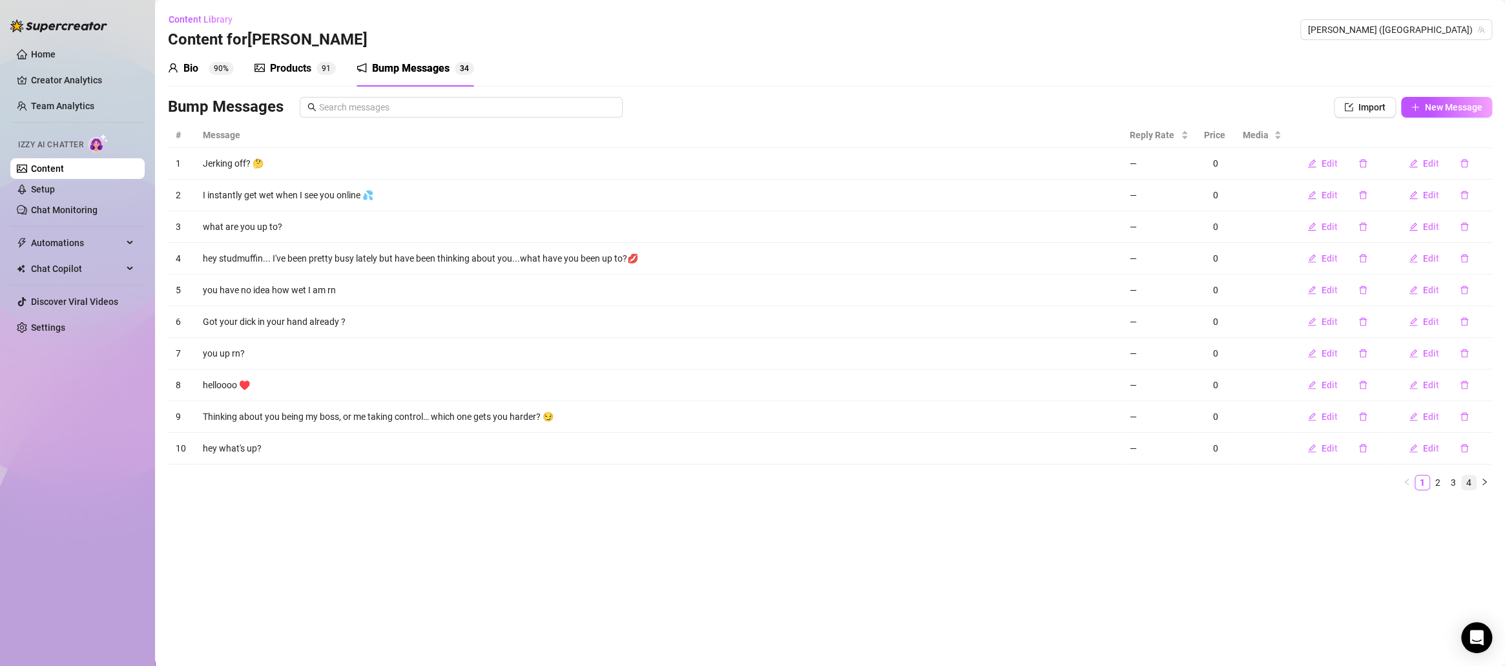
click at [1463, 484] on link "4" at bounding box center [1469, 482] width 14 height 14
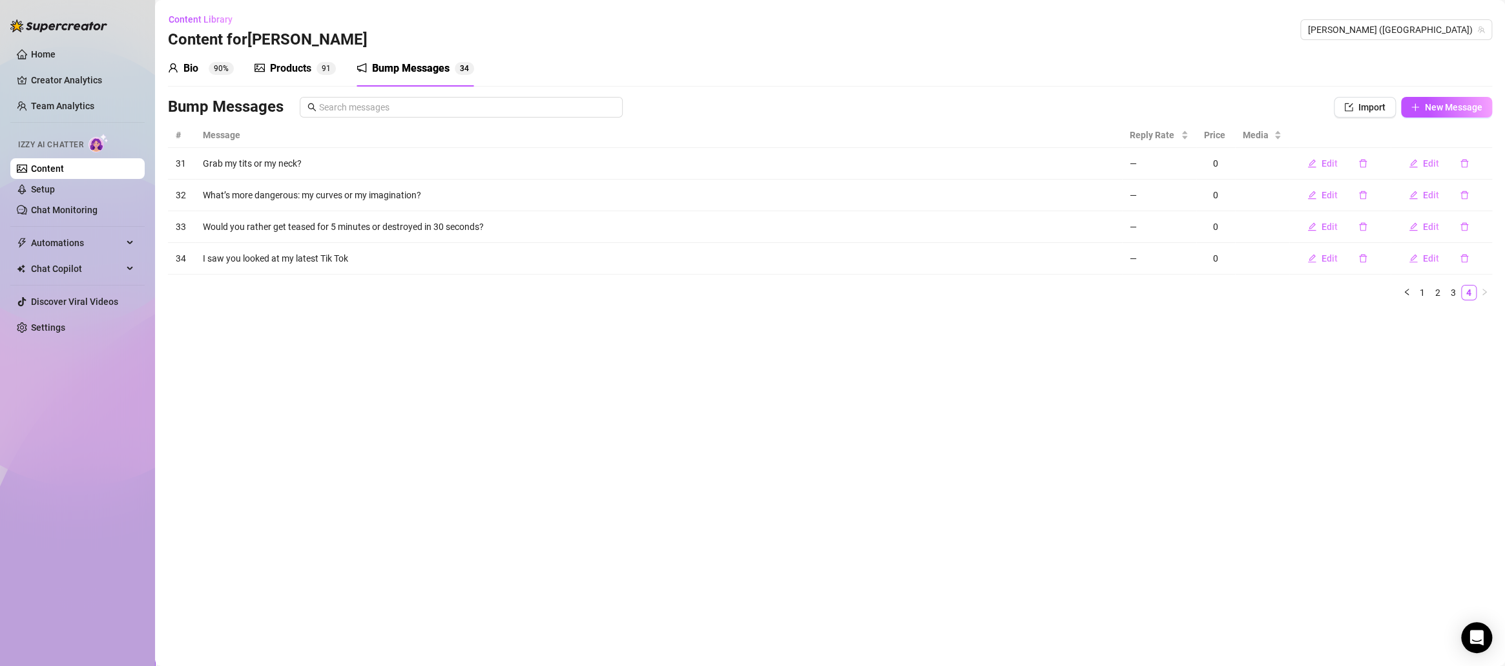
click at [287, 74] on div "Products" at bounding box center [290, 69] width 41 height 16
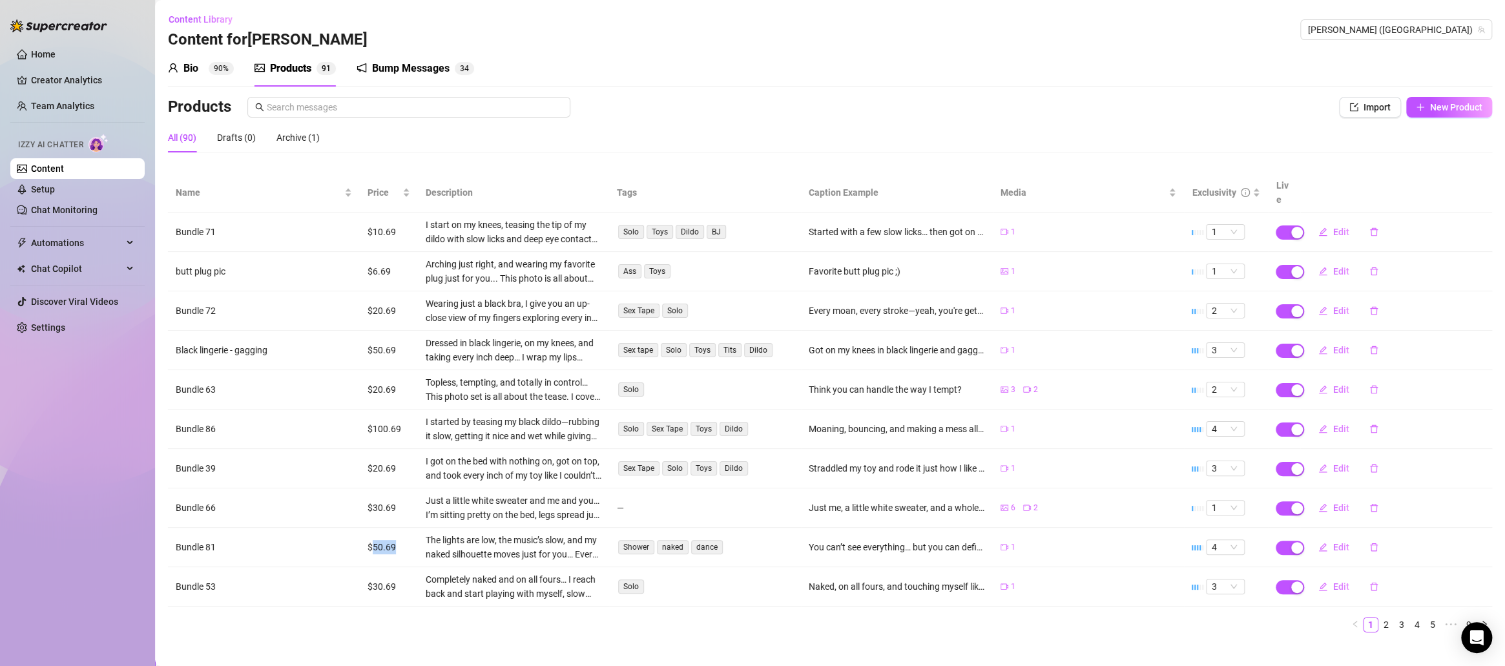
drag, startPoint x: 374, startPoint y: 540, endPoint x: 421, endPoint y: 540, distance: 47.2
click at [415, 539] on td "$50.69" at bounding box center [389, 547] width 58 height 39
click at [200, 65] on div "Bio 90%" at bounding box center [201, 69] width 66 height 16
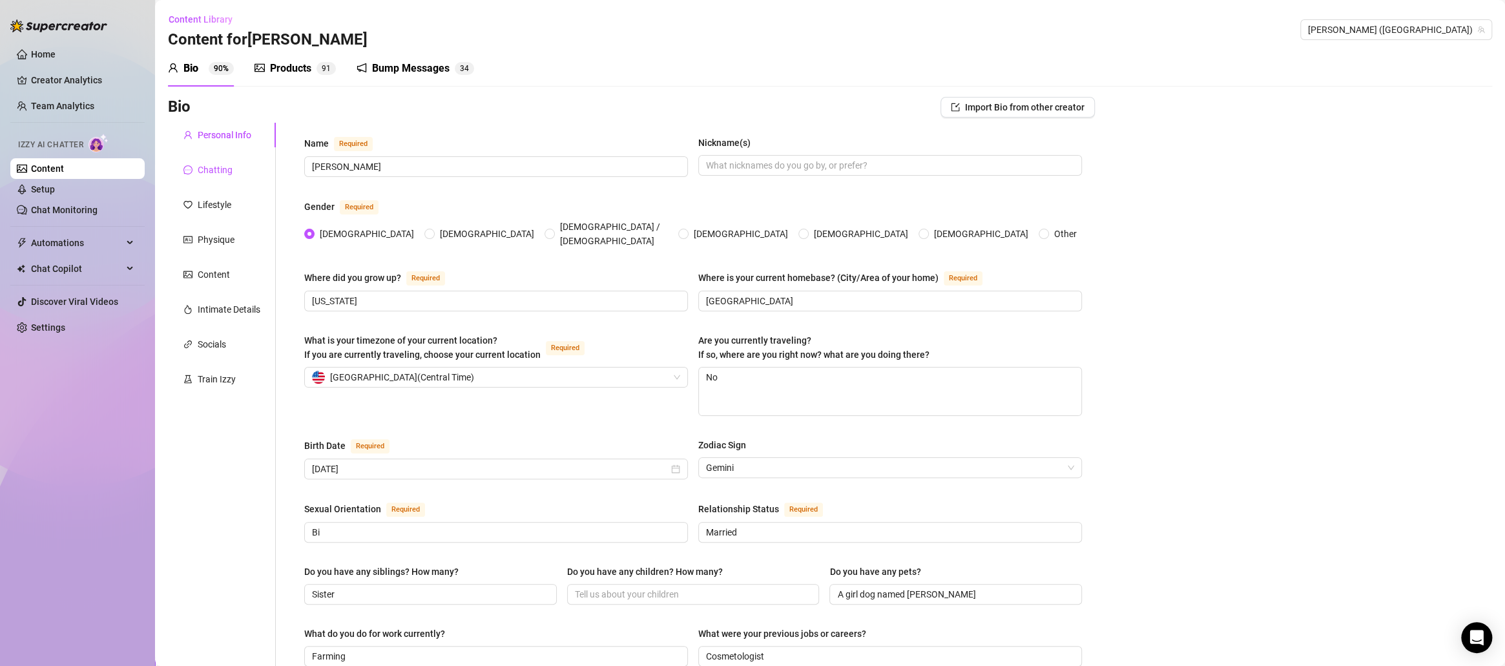
click at [208, 175] on div "Chatting" at bounding box center [215, 170] width 35 height 14
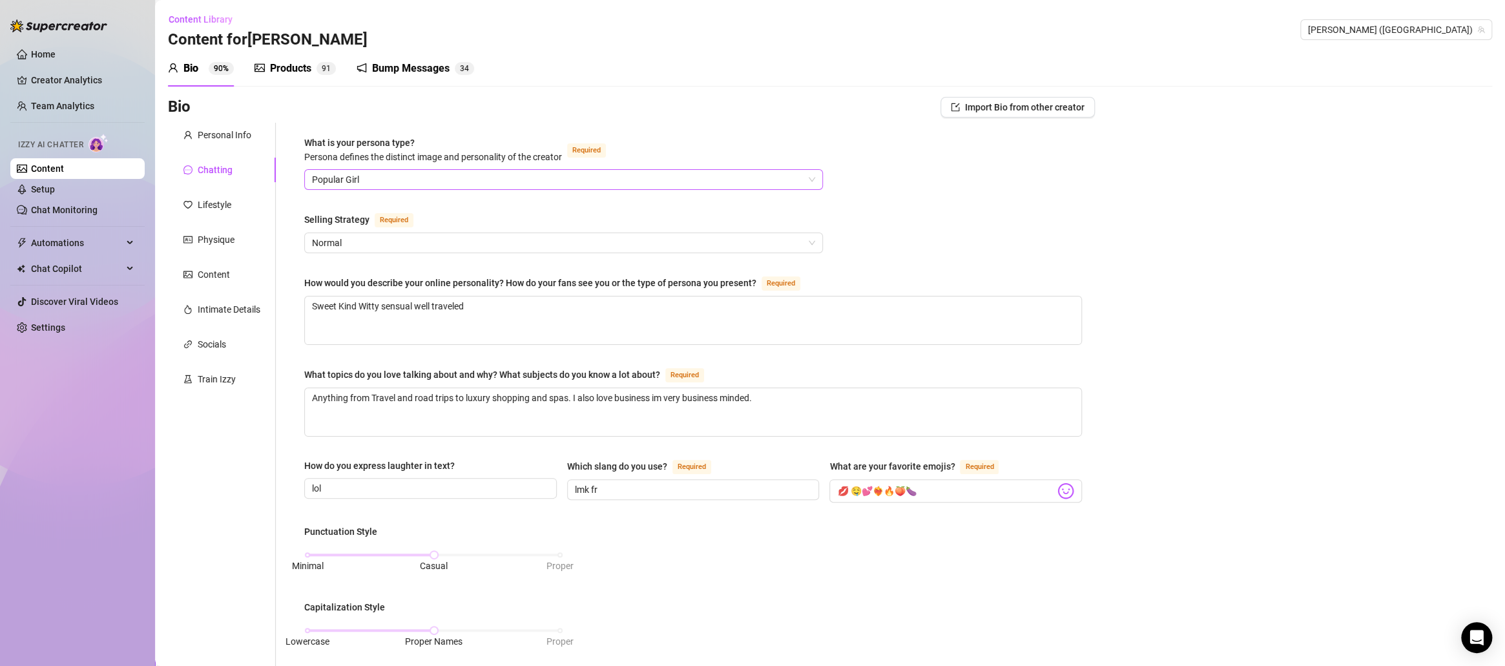
click at [417, 175] on span "Popular Girl" at bounding box center [563, 179] width 503 height 19
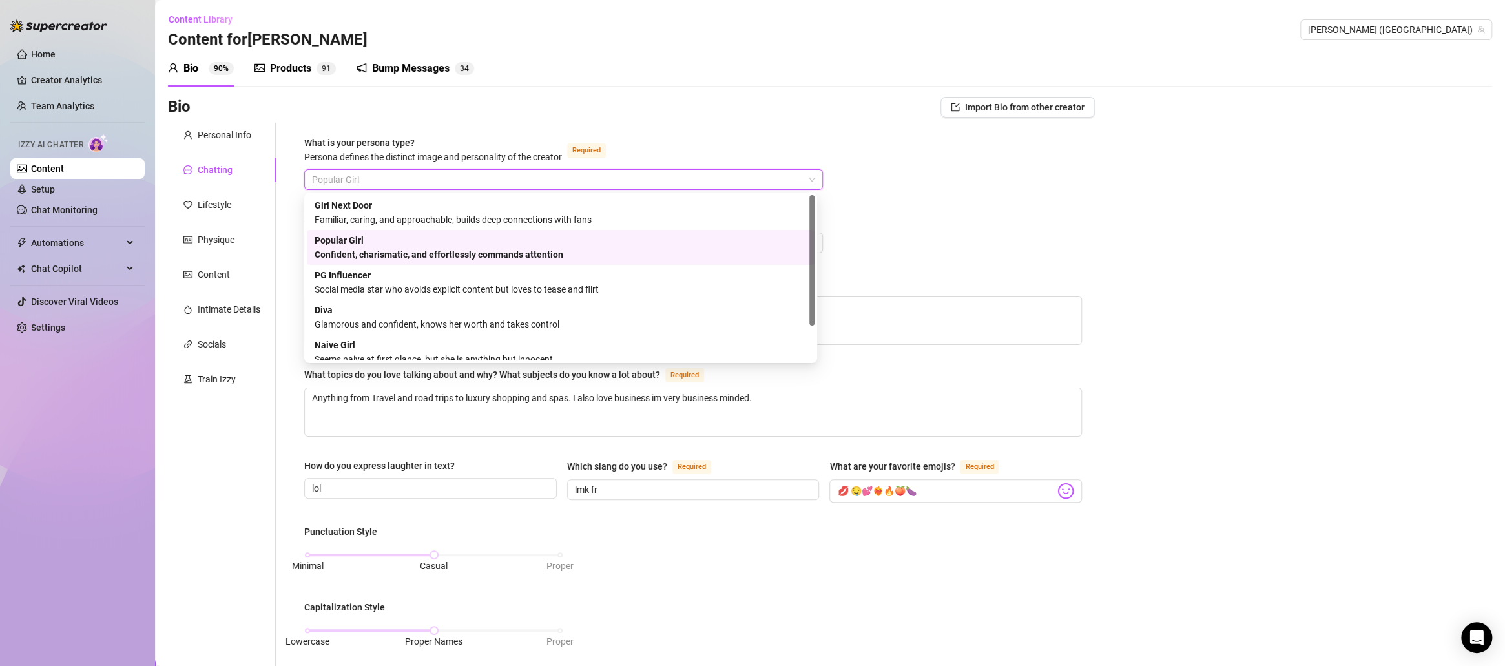
click at [904, 181] on div "What is your persona type? [PERSON_NAME] defines the distinct image and persona…" at bounding box center [693, 585] width 778 height 899
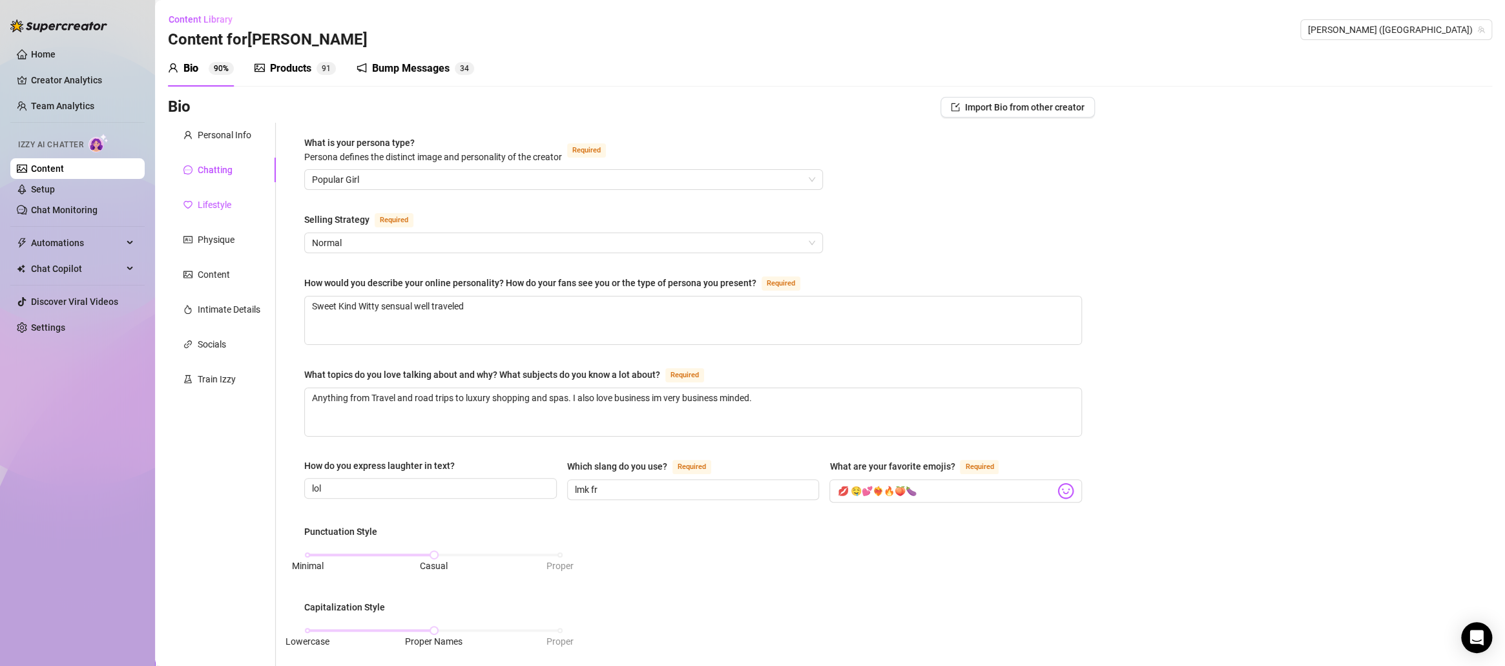
click at [227, 198] on div "Lifestyle" at bounding box center [215, 205] width 34 height 14
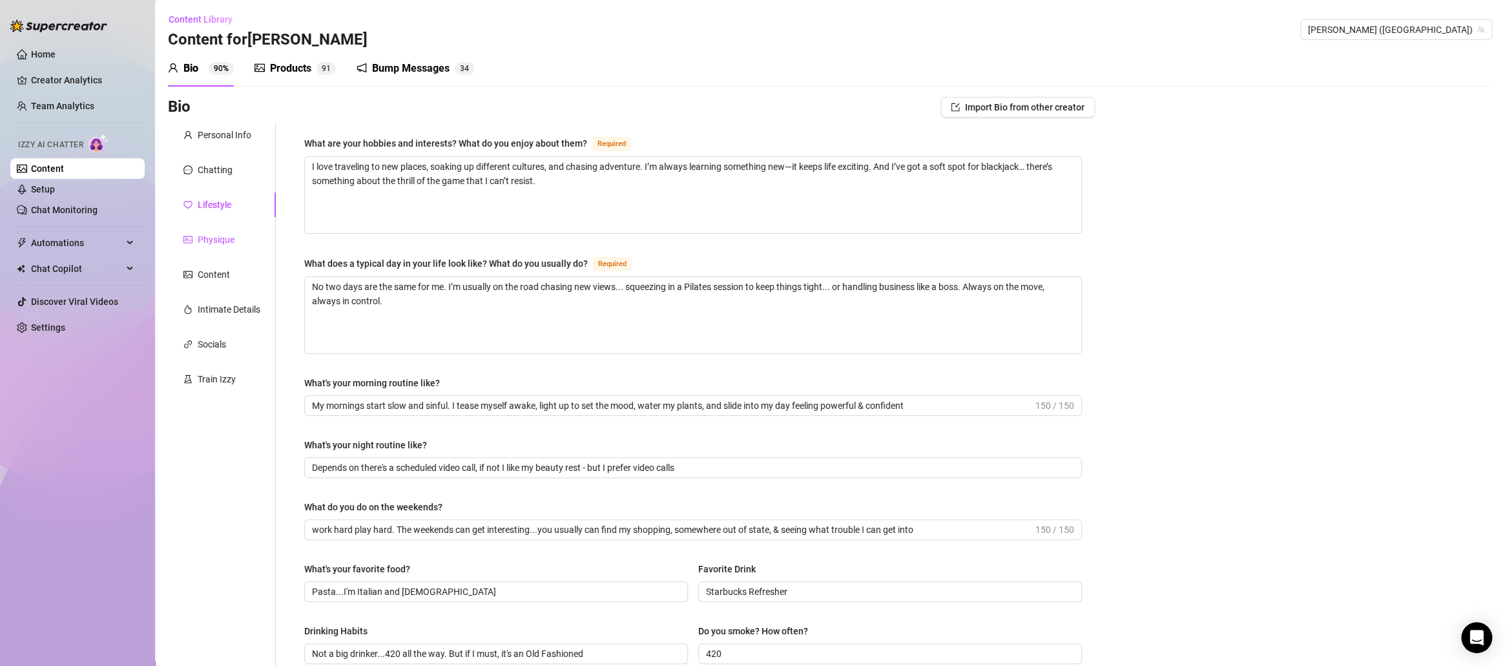
click at [216, 244] on div "Physique" at bounding box center [216, 240] width 37 height 14
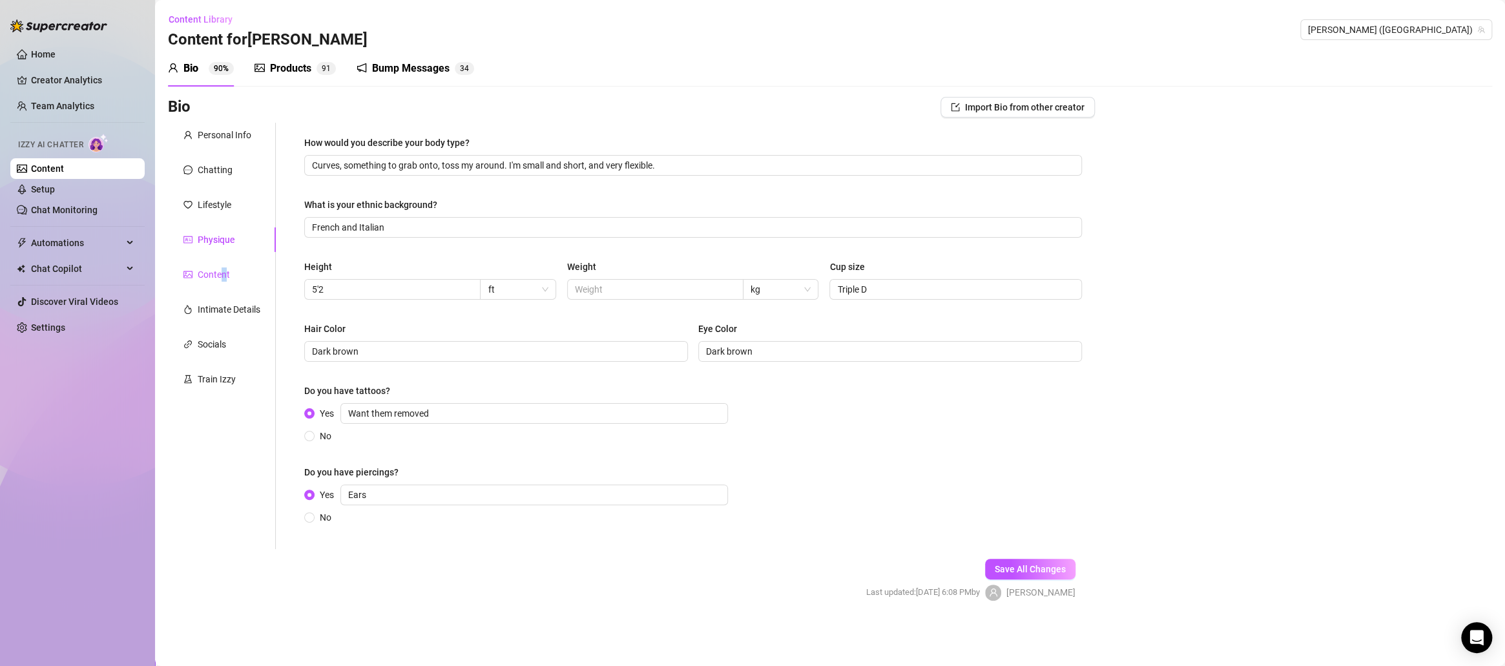
click at [225, 278] on div "Content" at bounding box center [214, 274] width 32 height 14
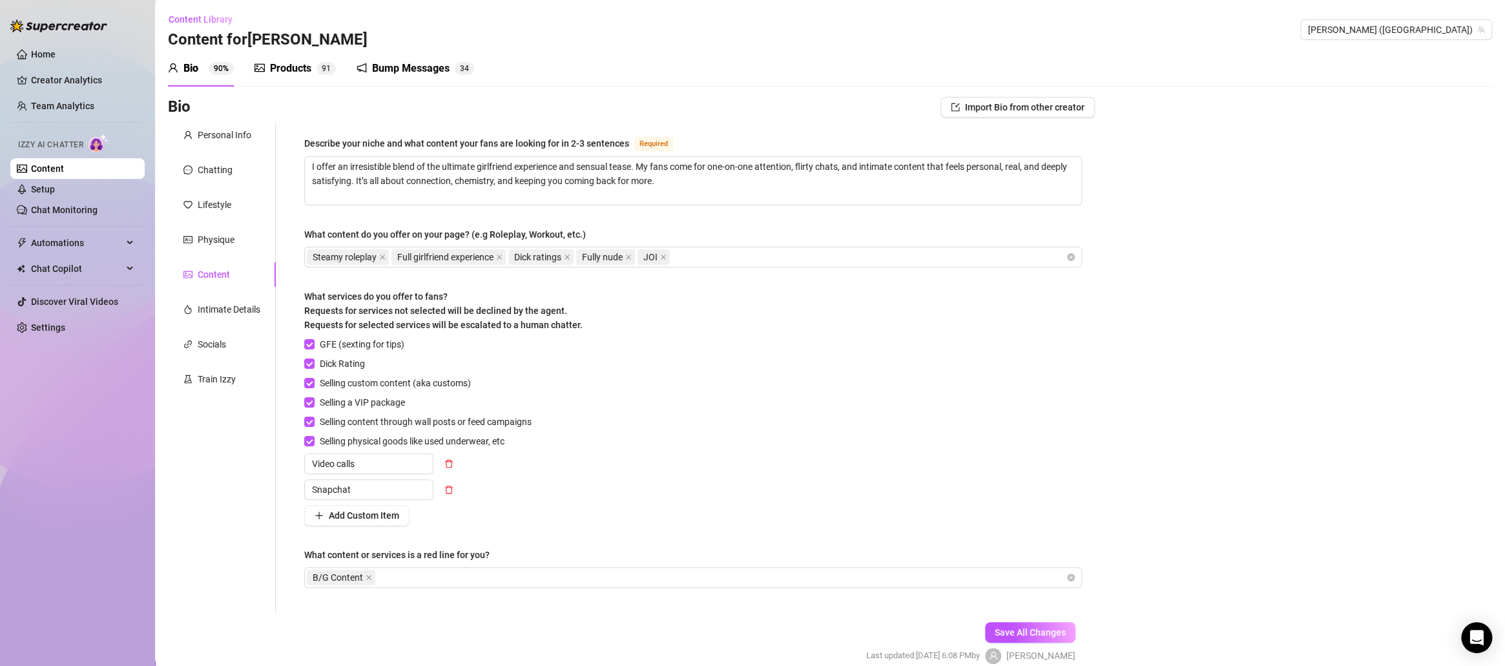
click at [211, 296] on div "Personal Info Chatting Lifestyle Physique Content Intimate Details Socials Trai…" at bounding box center [222, 368] width 108 height 490
click at [218, 305] on div "Intimate Details" at bounding box center [229, 309] width 63 height 14
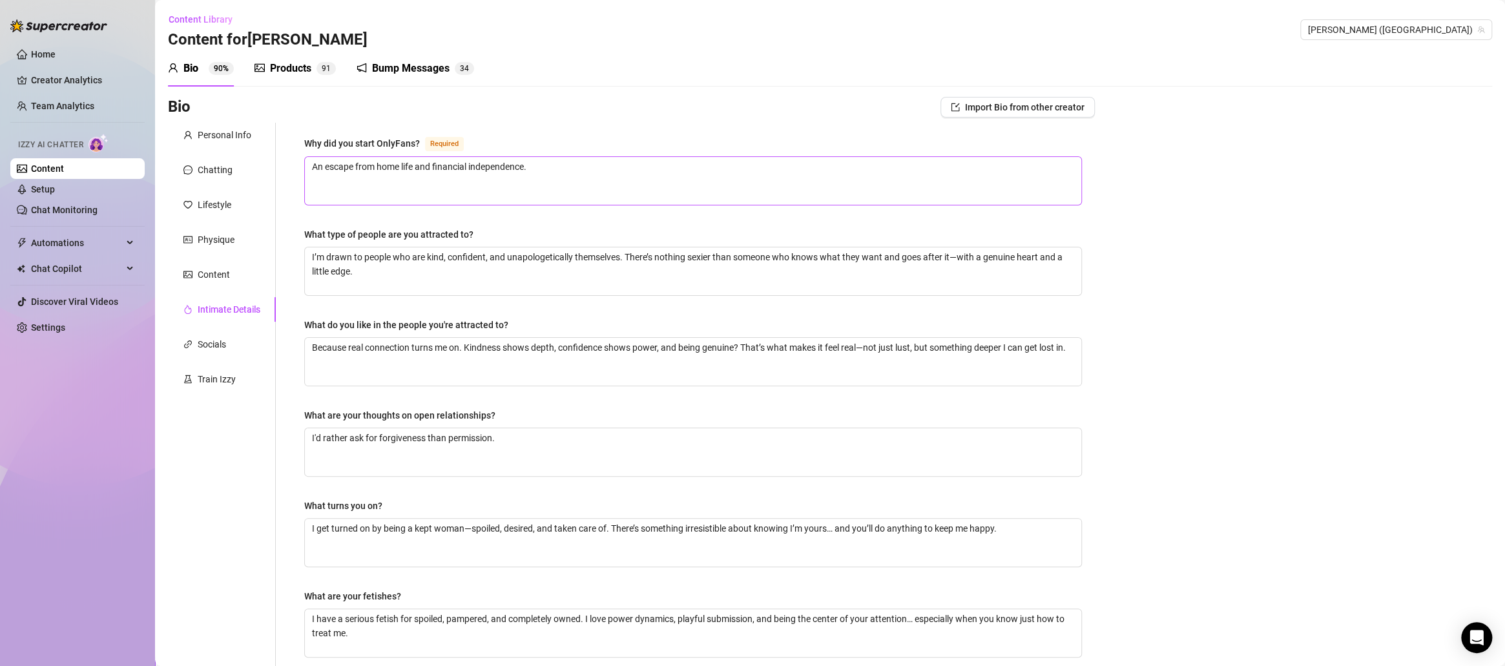
scroll to position [217, 0]
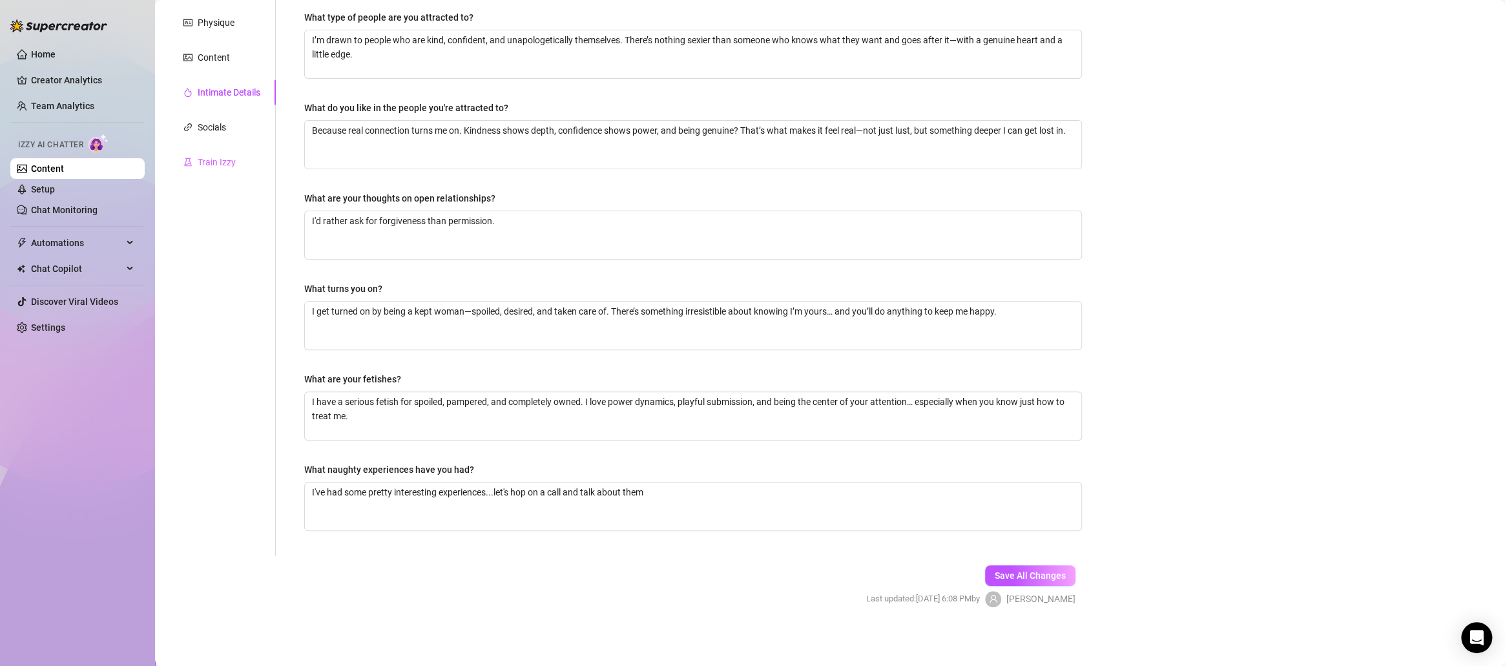
click at [216, 171] on div "Train Izzy" at bounding box center [222, 162] width 108 height 25
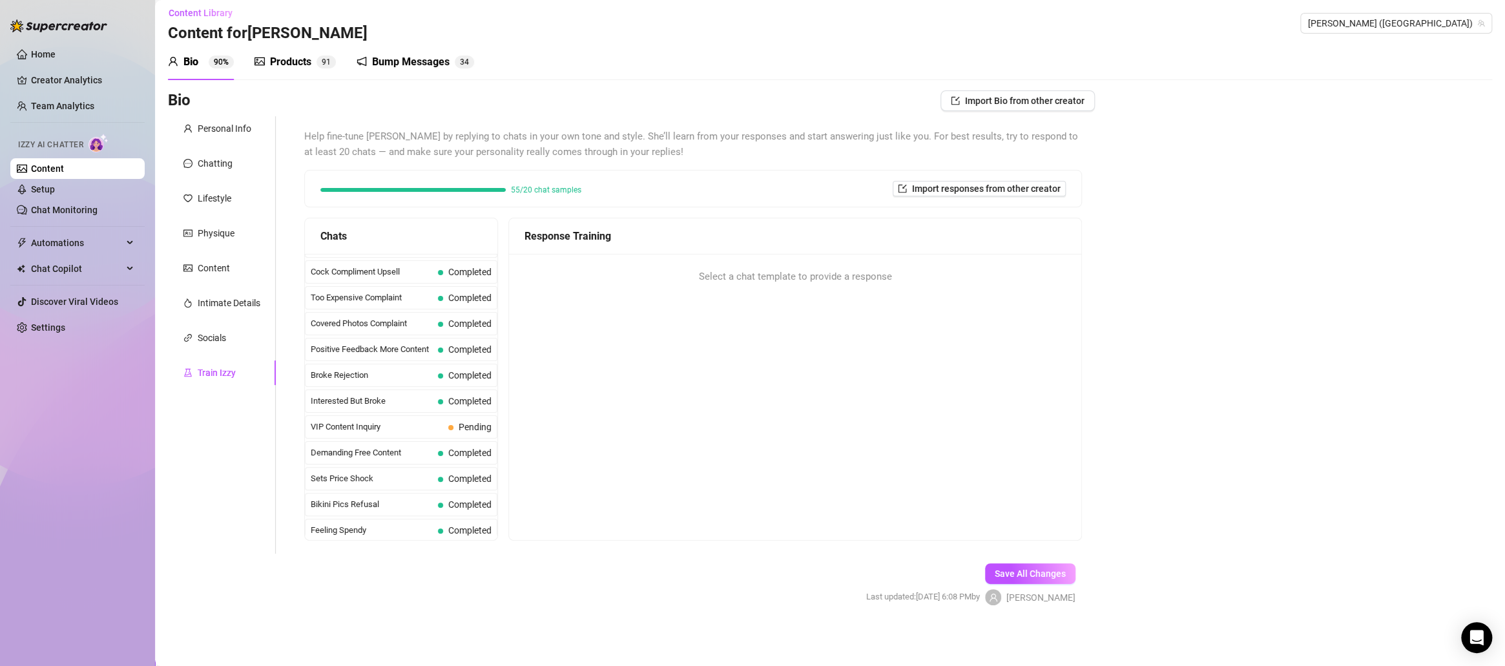
scroll to position [132, 0]
click at [444, 444] on div "VIP Content Inquiry Pending" at bounding box center [401, 443] width 193 height 23
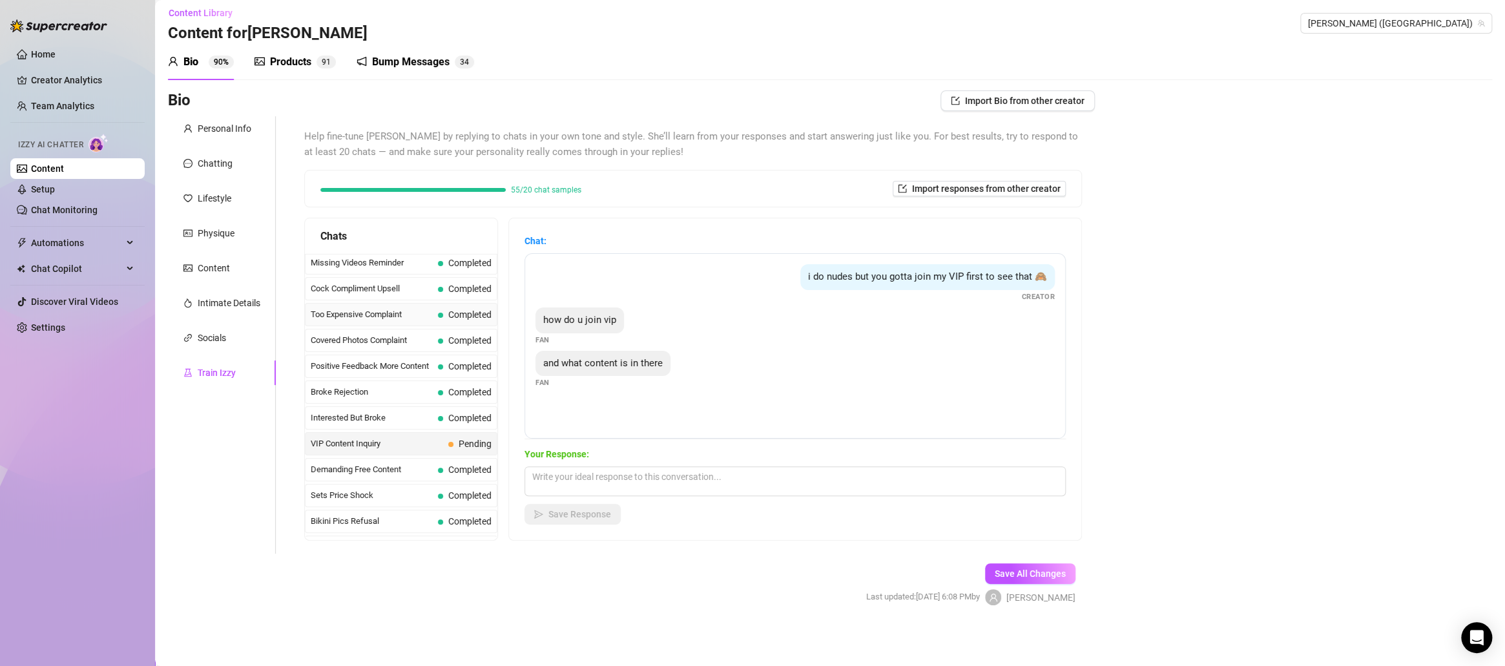
click at [462, 309] on span "Completed" at bounding box center [469, 314] width 43 height 10
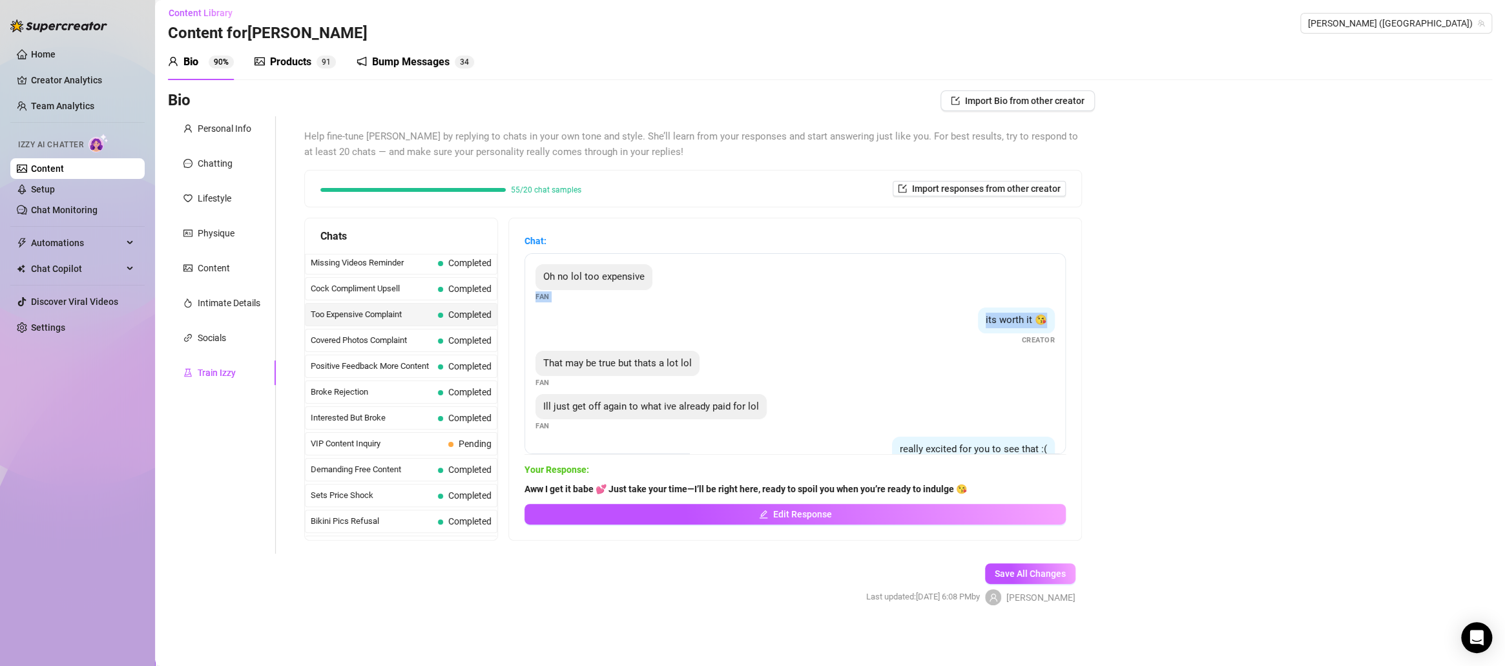
drag, startPoint x: 1046, startPoint y: 294, endPoint x: 1059, endPoint y: 328, distance: 36.2
click at [1059, 328] on div "Chat: Oh no lol too expensive Fan its worth it 😘 Creator That may be true but t…" at bounding box center [795, 379] width 572 height 322
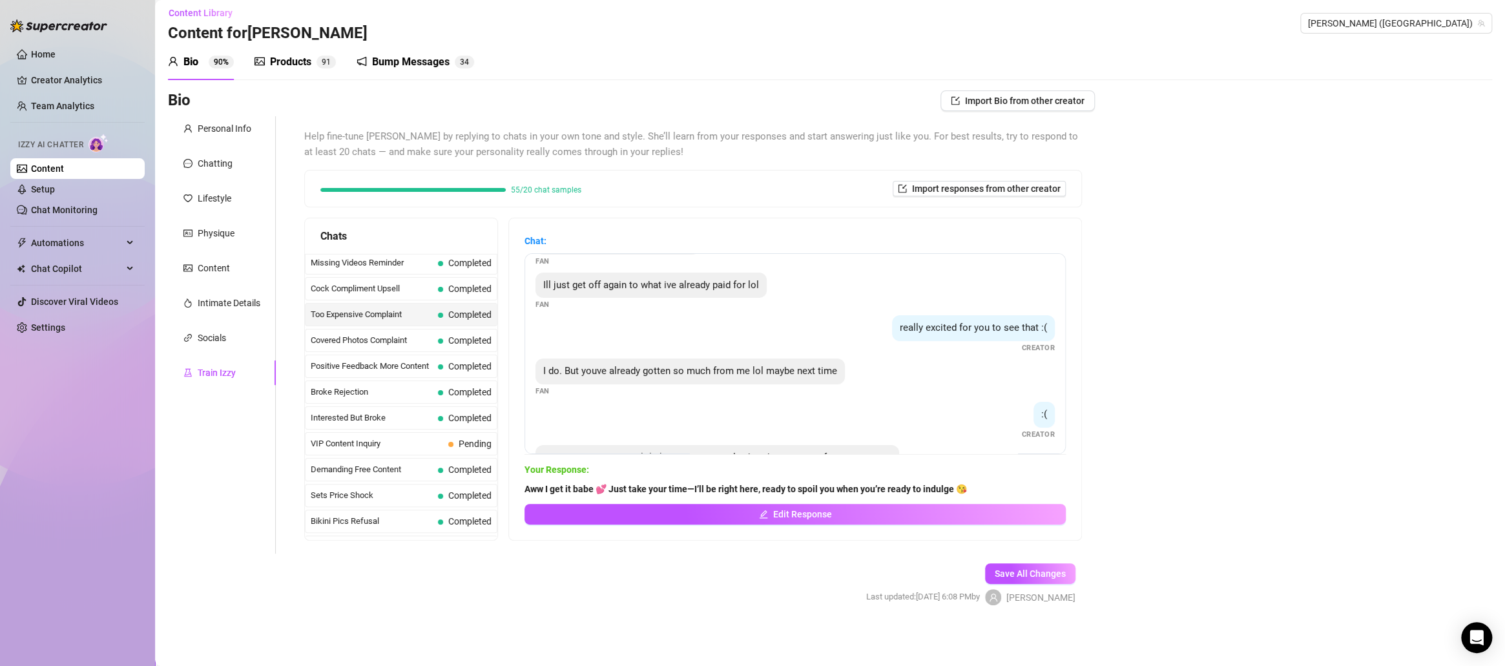
scroll to position [181, 0]
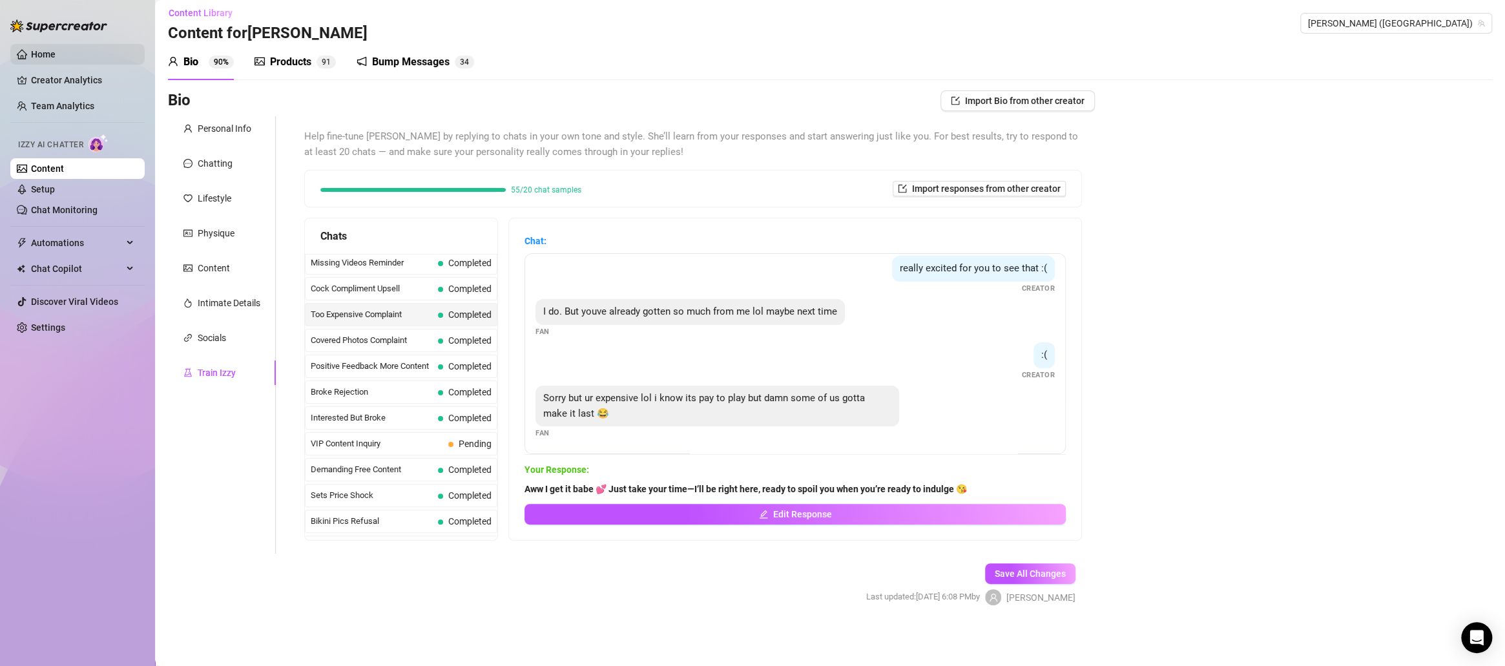
click at [36, 59] on link "Home" at bounding box center [43, 54] width 25 height 10
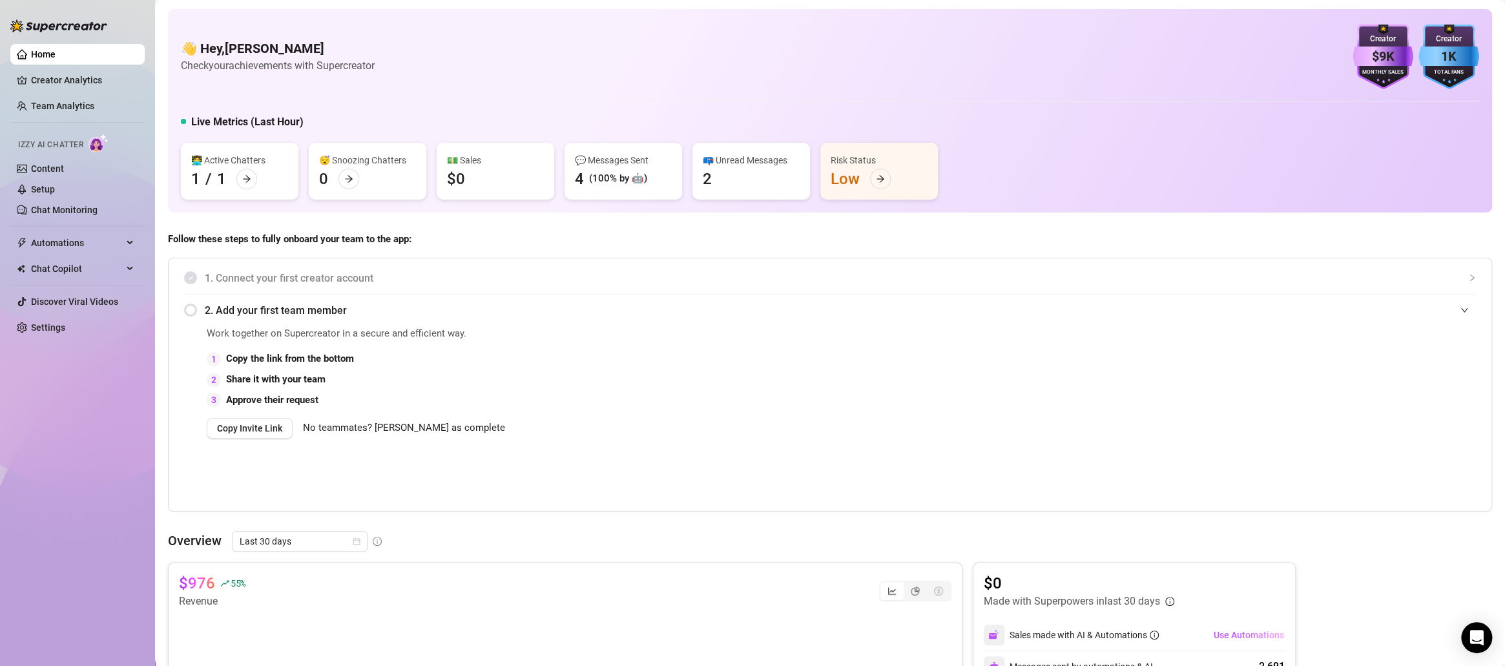
scroll to position [366, 0]
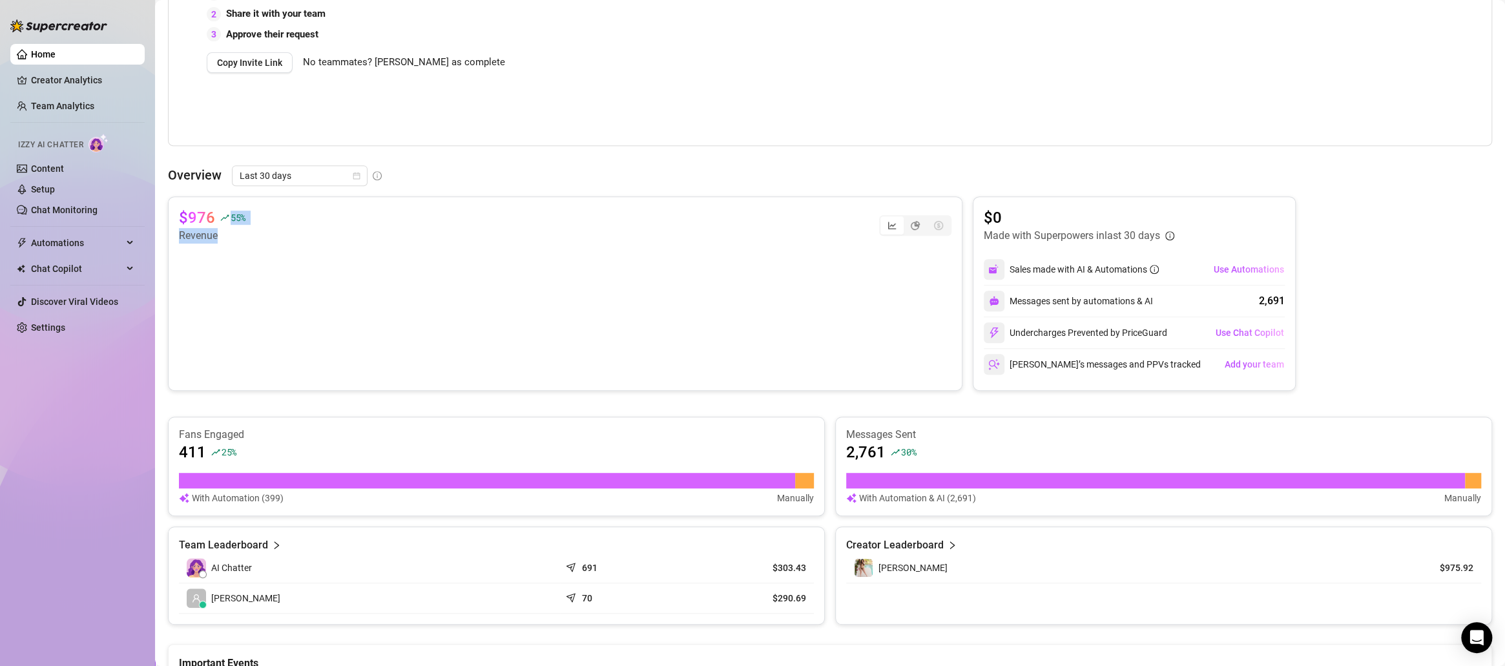
drag, startPoint x: 215, startPoint y: 225, endPoint x: 232, endPoint y: 228, distance: 17.1
click at [227, 228] on div "$976 55 % Revenue" at bounding box center [212, 225] width 67 height 36
click at [601, 145] on div "👋 Hey, [PERSON_NAME] Check your achievements with Supercreator $9K Creator Mont…" at bounding box center [830, 218] width 1324 height 1151
